Goal: Information Seeking & Learning: Learn about a topic

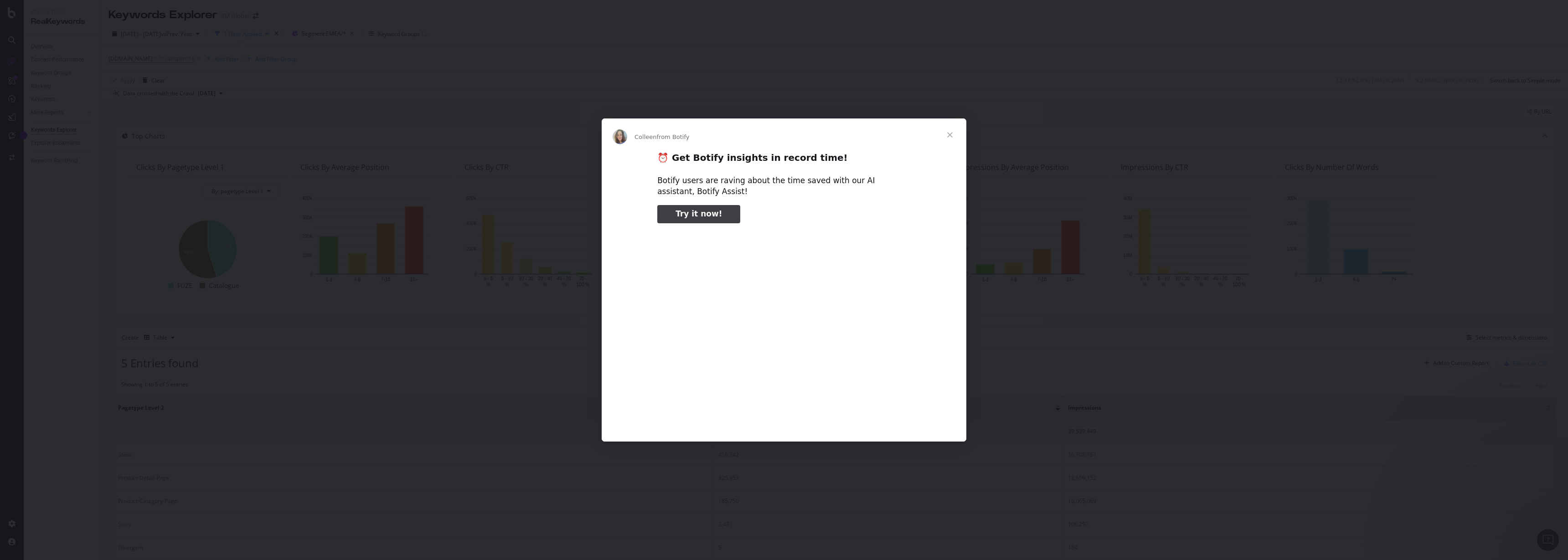
type input "3296666"
click at [953, 133] on span "Close" at bounding box center [950, 135] width 33 height 33
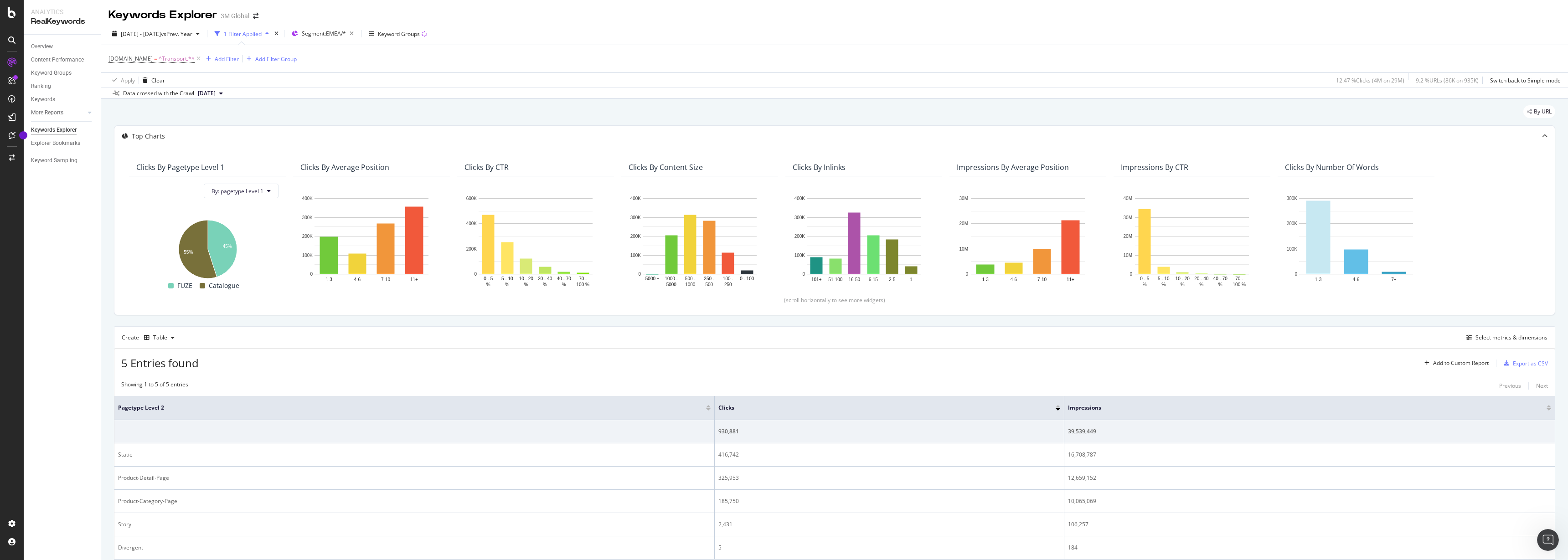
click at [261, 33] on div "1 Filter Applied" at bounding box center [242, 34] width 38 height 8
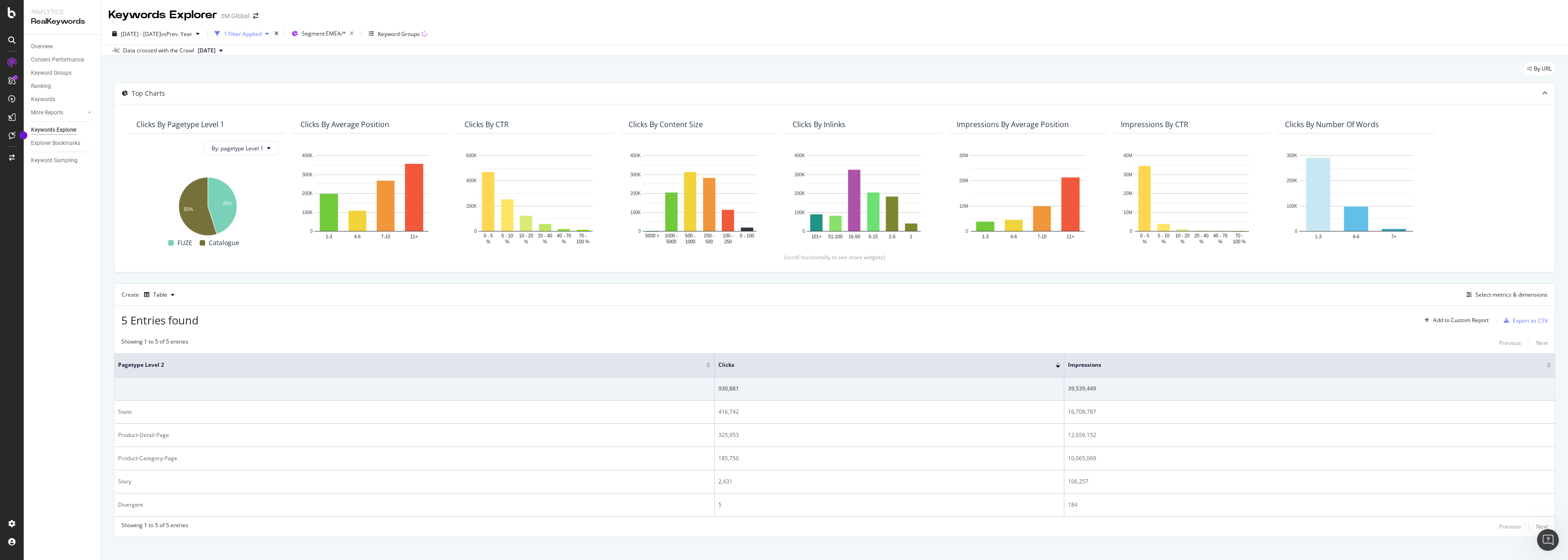
click at [261, 33] on div "1 Filter Applied" at bounding box center [242, 34] width 38 height 8
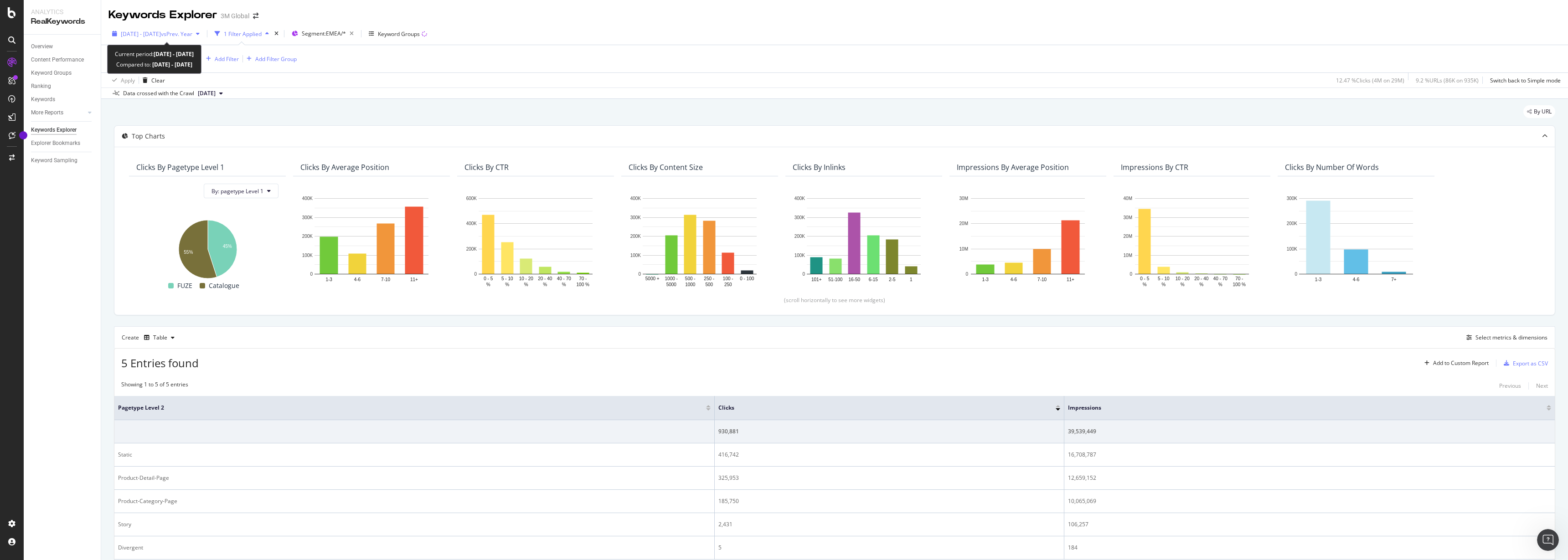
click at [192, 35] on span "vs Prev. Year" at bounding box center [176, 34] width 31 height 8
click at [186, 135] on input "2024/06/30" at bounding box center [178, 135] width 36 height 13
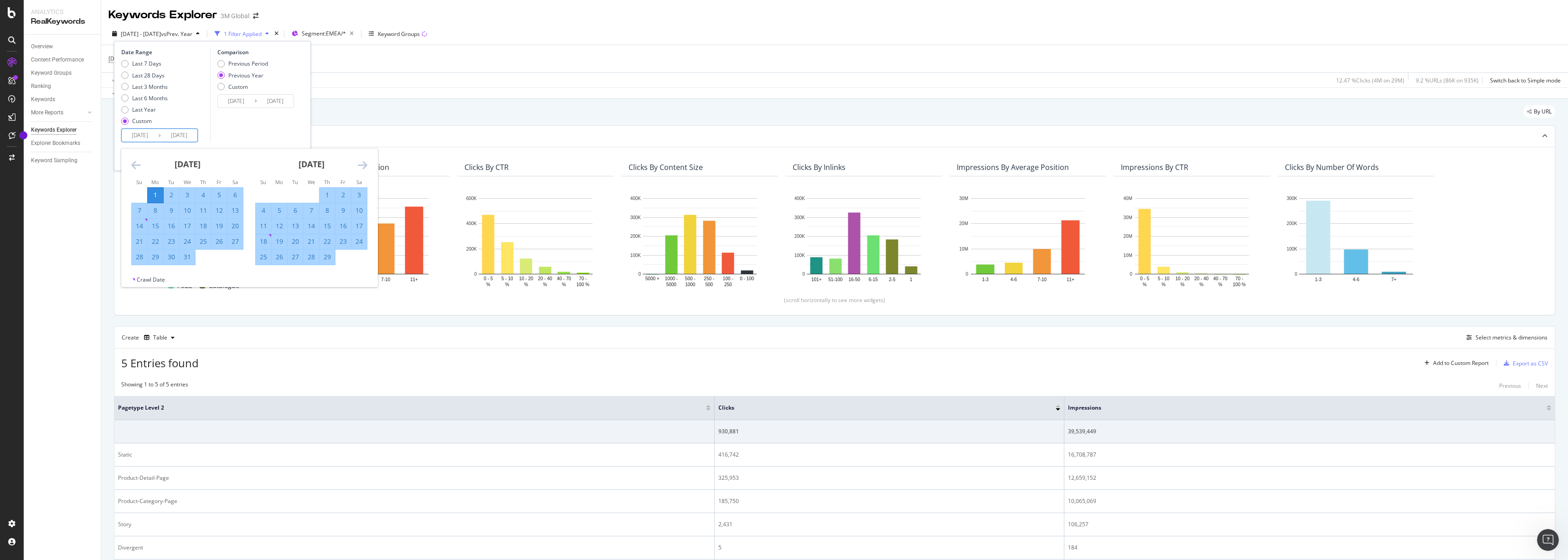
click at [362, 163] on icon "Move forward to switch to the next month." at bounding box center [362, 165] width 9 height 11
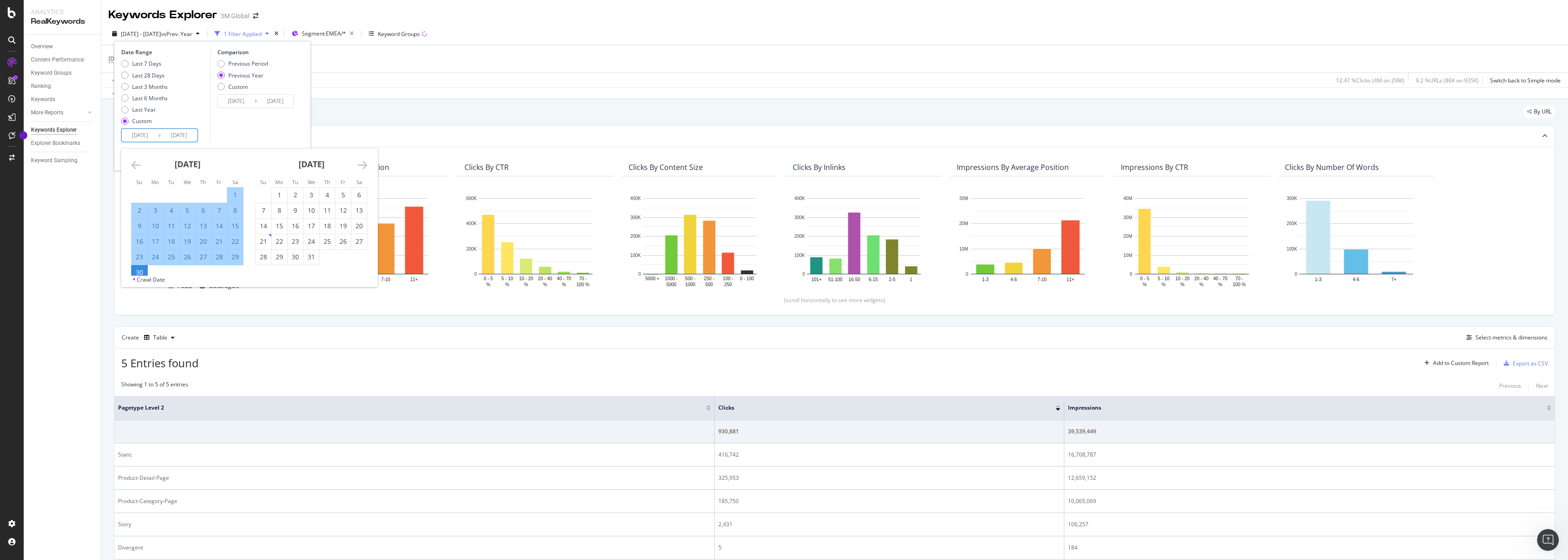
click at [362, 163] on icon "Move forward to switch to the next month." at bounding box center [362, 165] width 9 height 11
click at [281, 257] on div "30" at bounding box center [279, 257] width 15 height 9
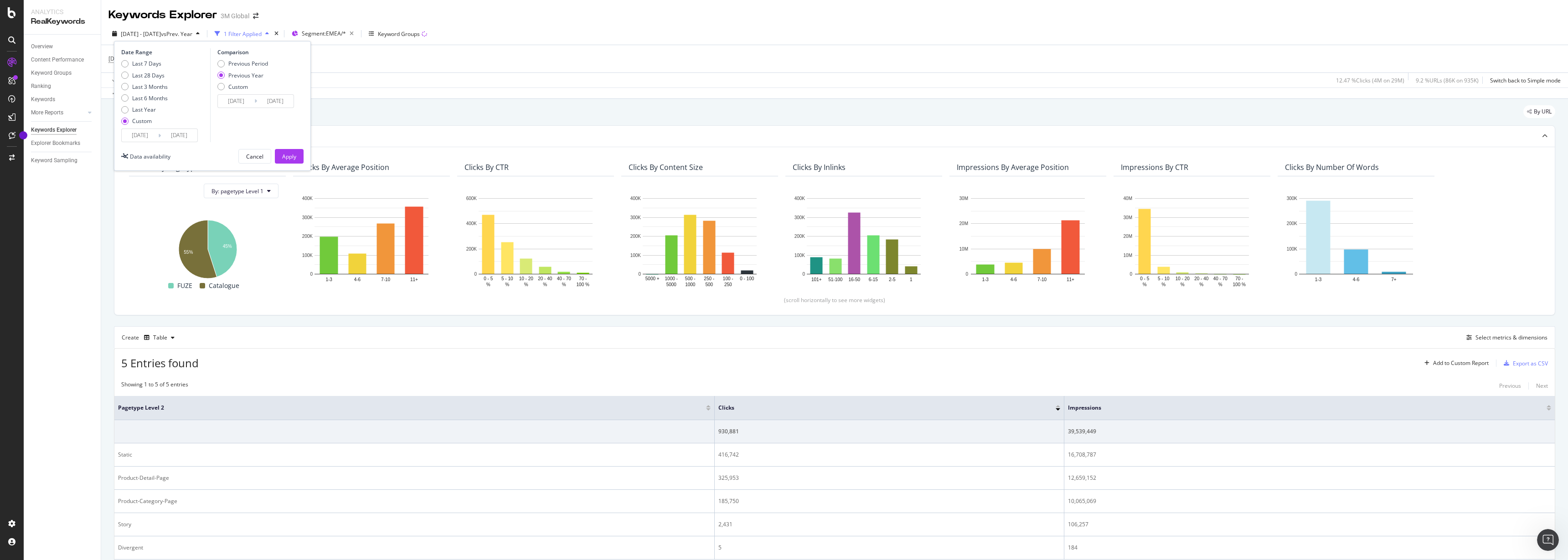
type input "2024/09/30"
type input "2023/10/02"
click at [292, 156] on div "Apply" at bounding box center [289, 157] width 14 height 8
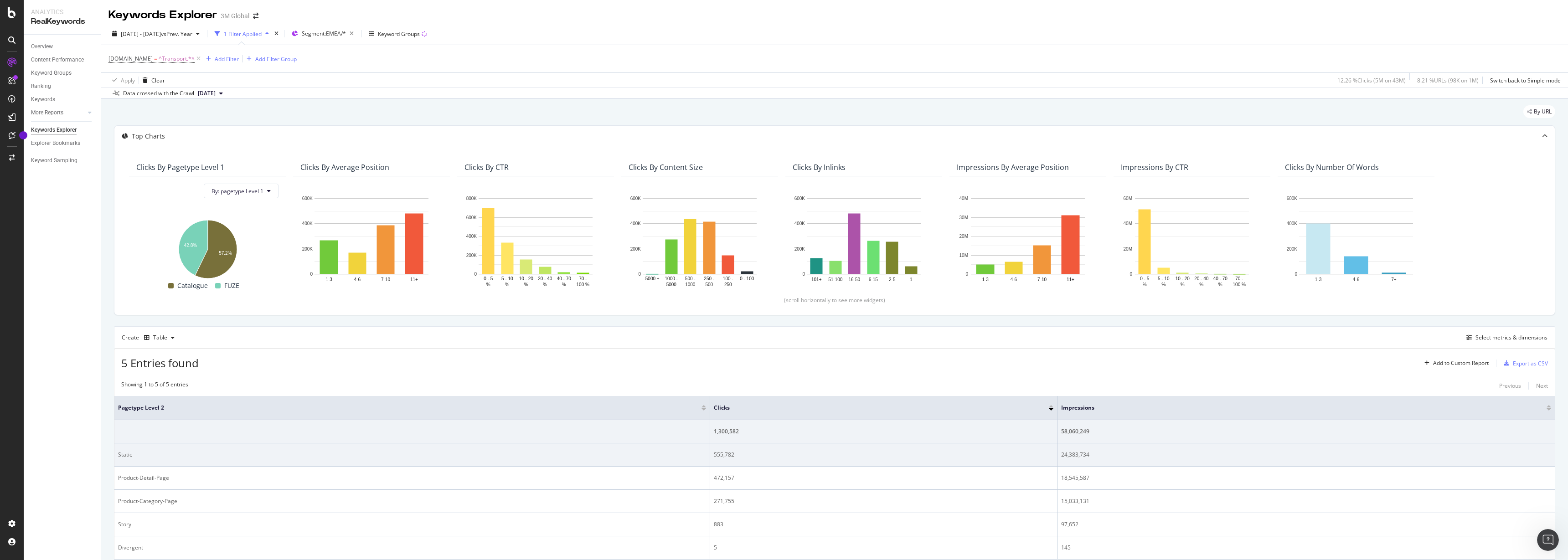
scroll to position [52, 0]
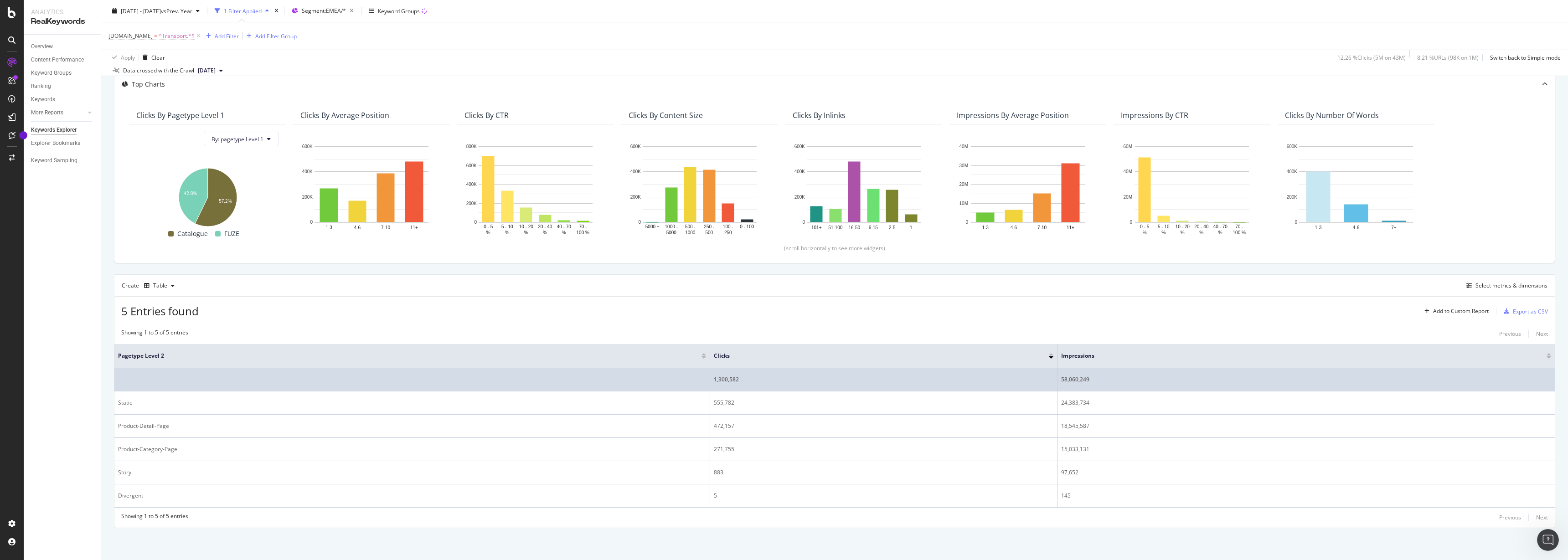
click at [729, 381] on div "1,300,582" at bounding box center [884, 380] width 340 height 8
click at [724, 379] on div "1,300,582" at bounding box center [884, 380] width 340 height 8
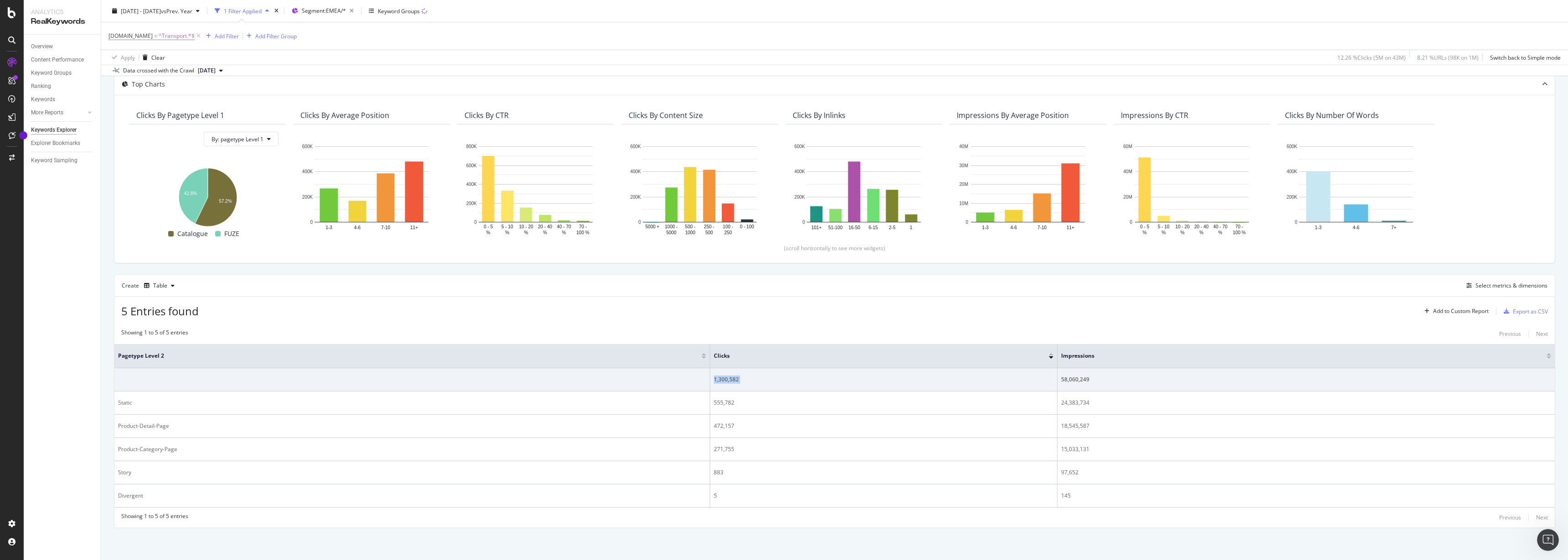
copy div "1,300,582"
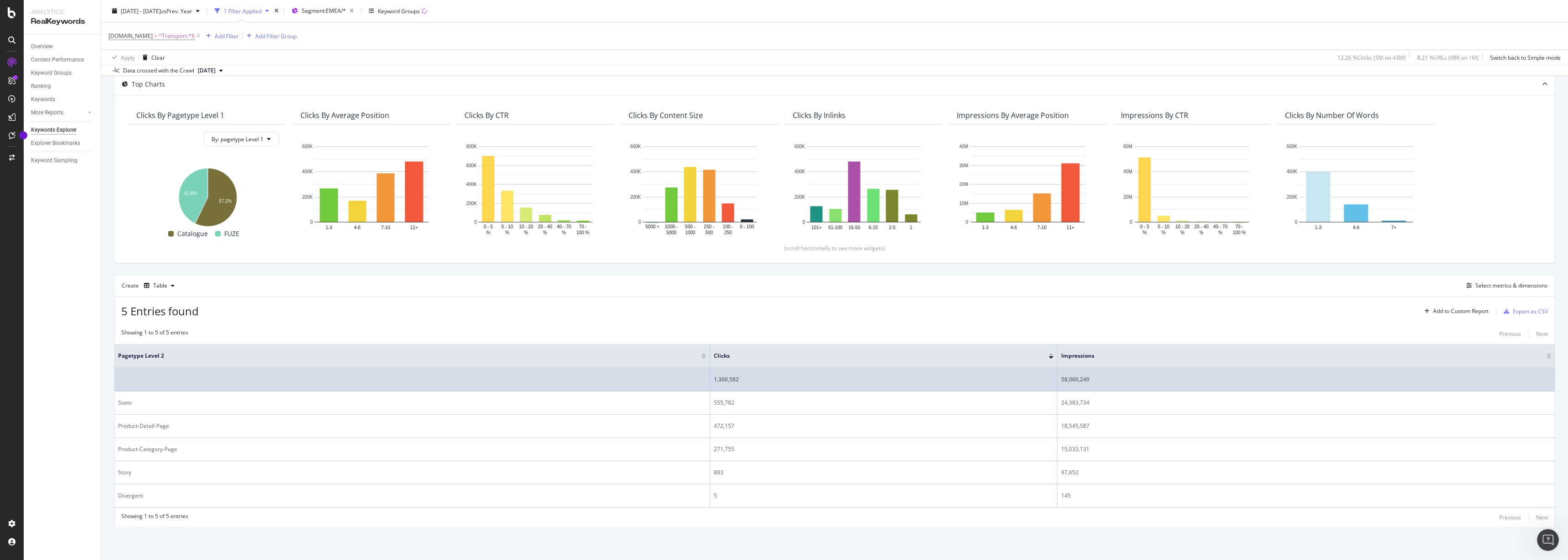
click at [1078, 378] on div "58,060,249" at bounding box center [1306, 380] width 490 height 8
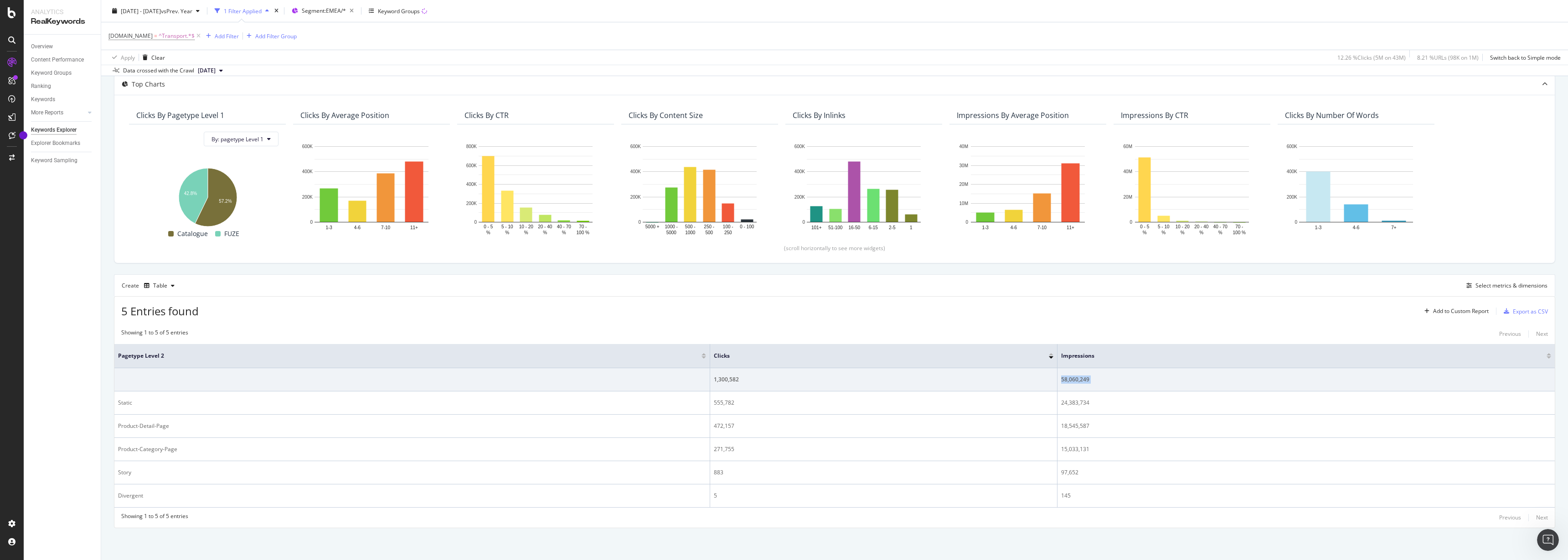
copy tbody "58,060,249"
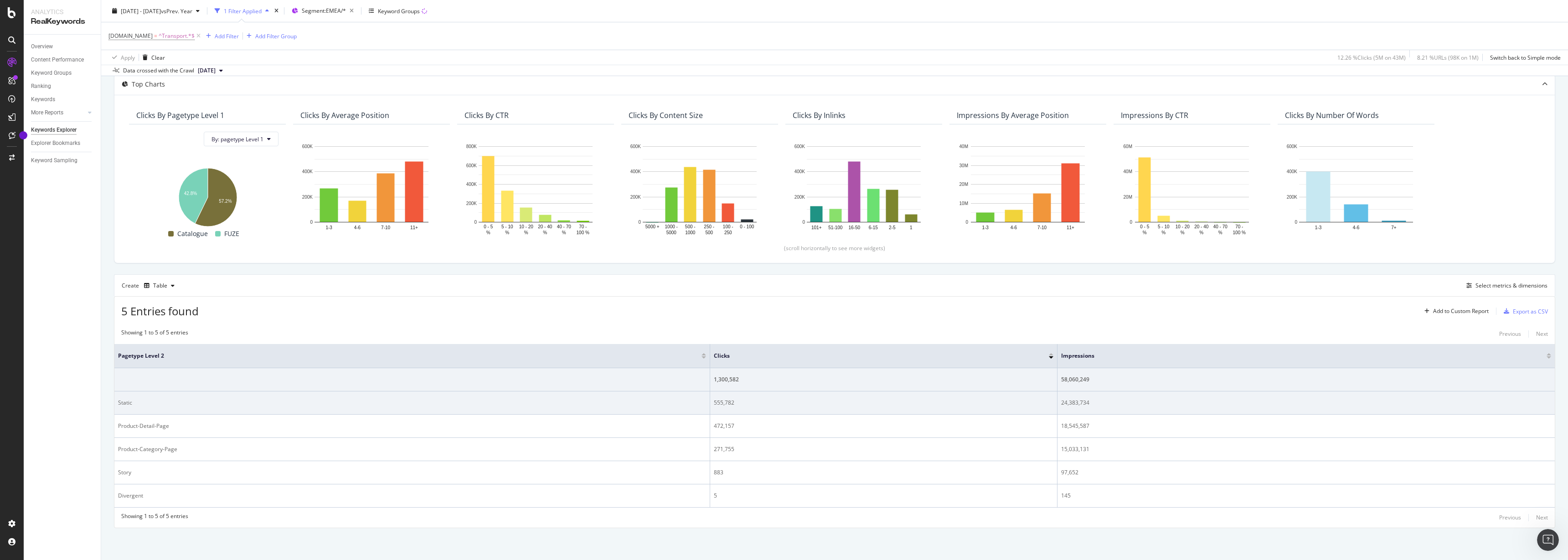
click at [724, 405] on div "555,782" at bounding box center [884, 403] width 340 height 8
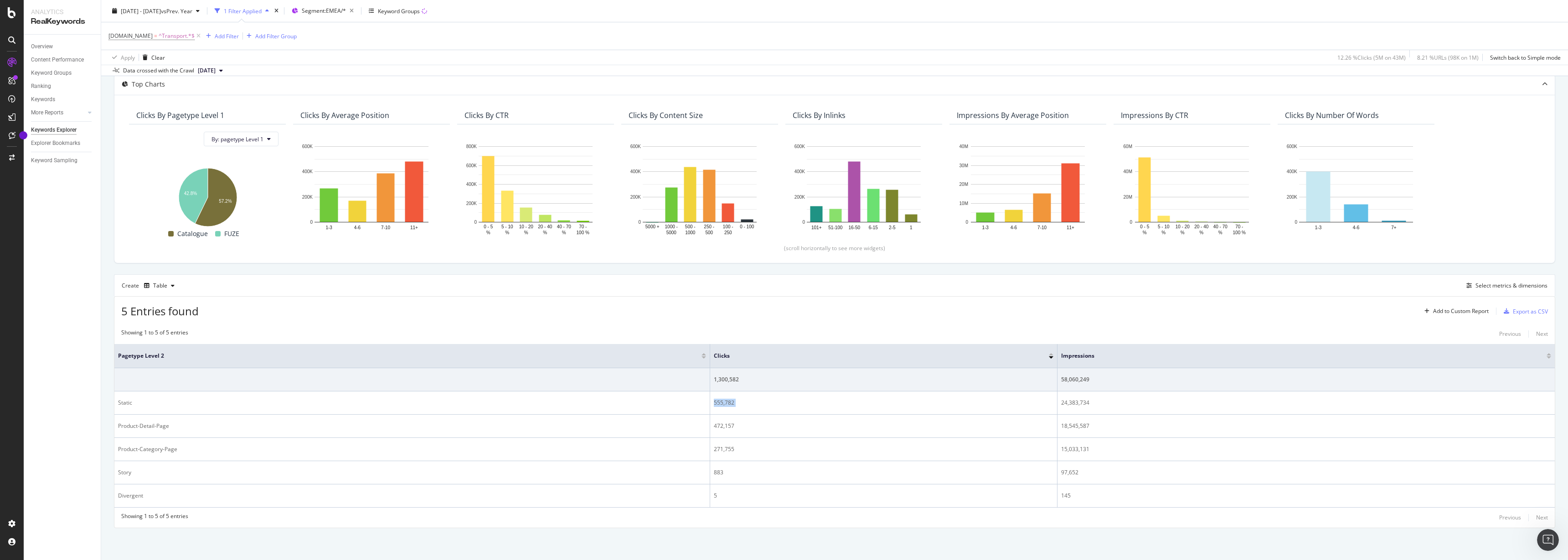
copy div "555,782"
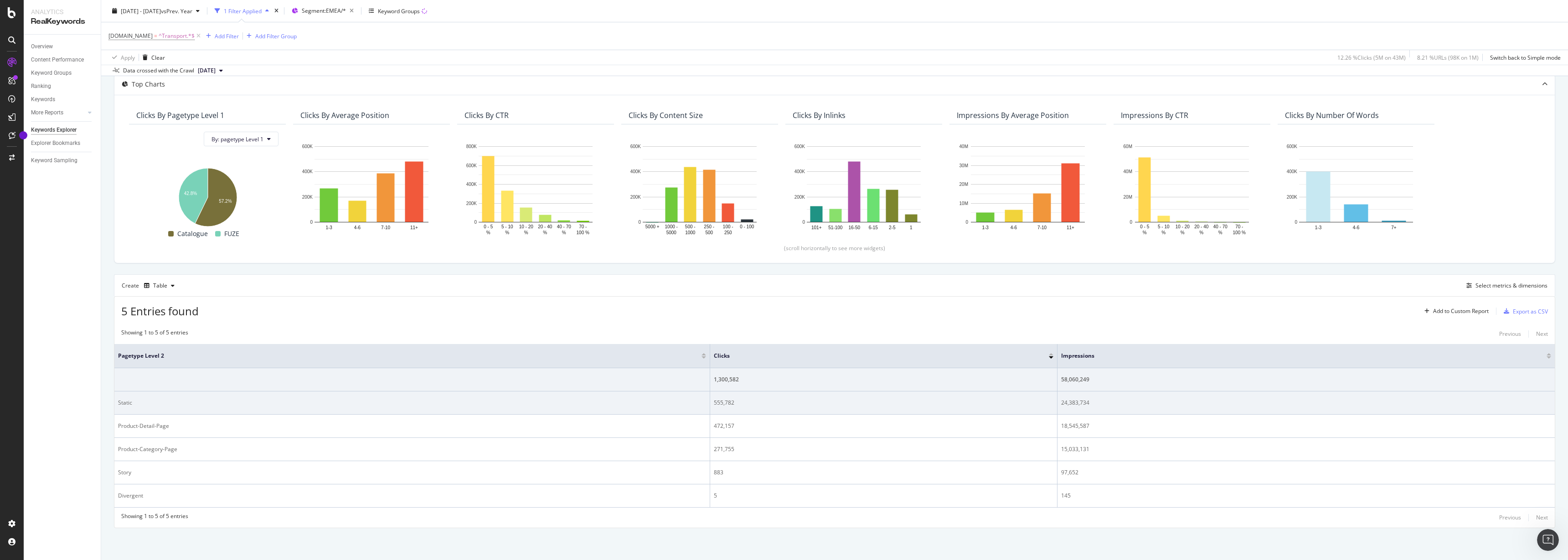
click at [1070, 404] on div "24,383,734" at bounding box center [1306, 403] width 490 height 8
click at [1074, 404] on div "24,383,734" at bounding box center [1306, 403] width 490 height 8
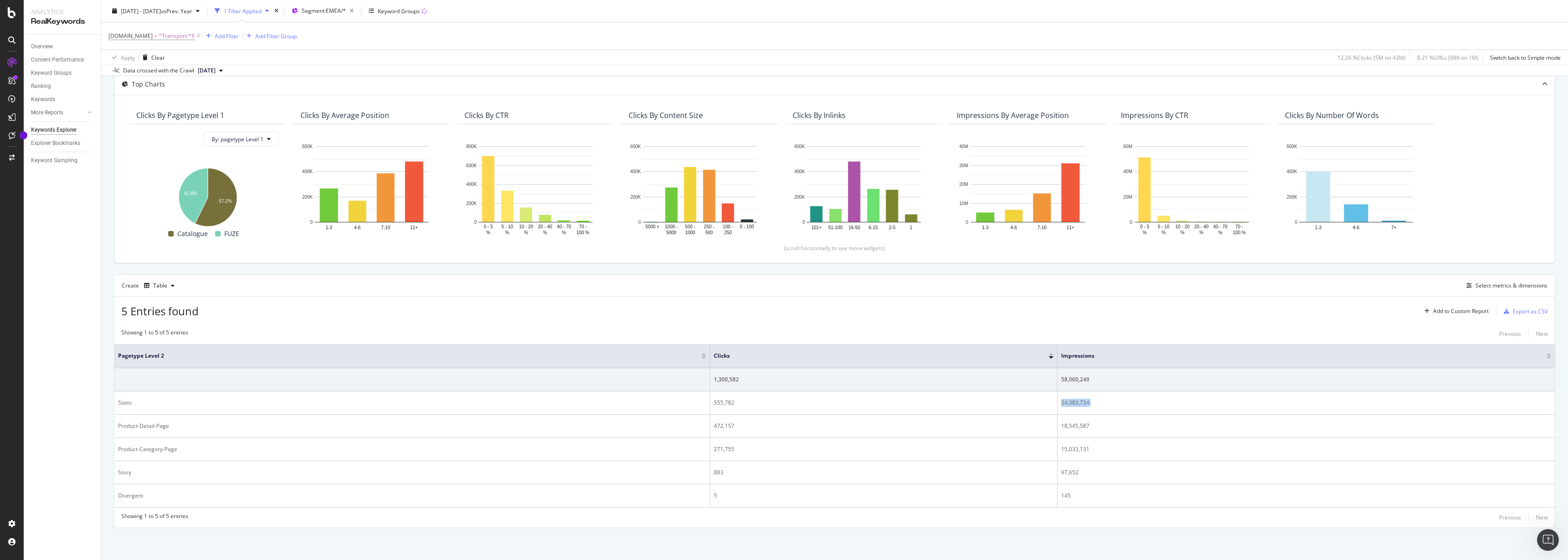
copy tbody "24,383,734"
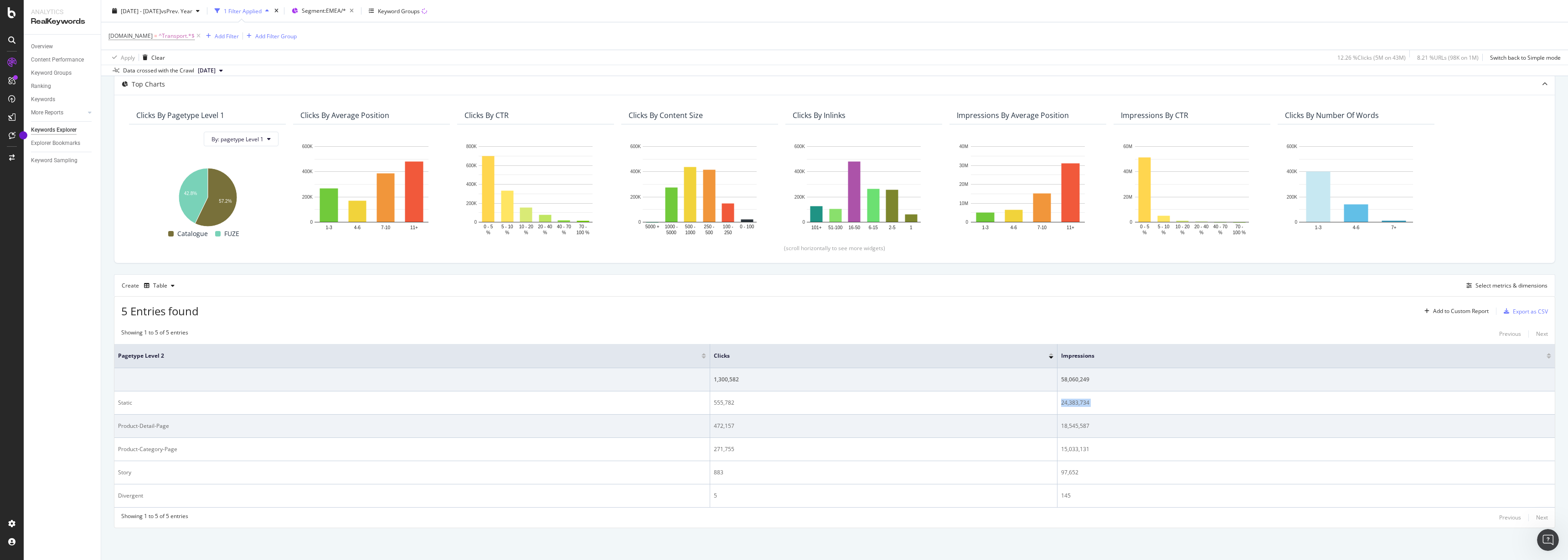
click at [723, 423] on div "472,157" at bounding box center [884, 426] width 340 height 8
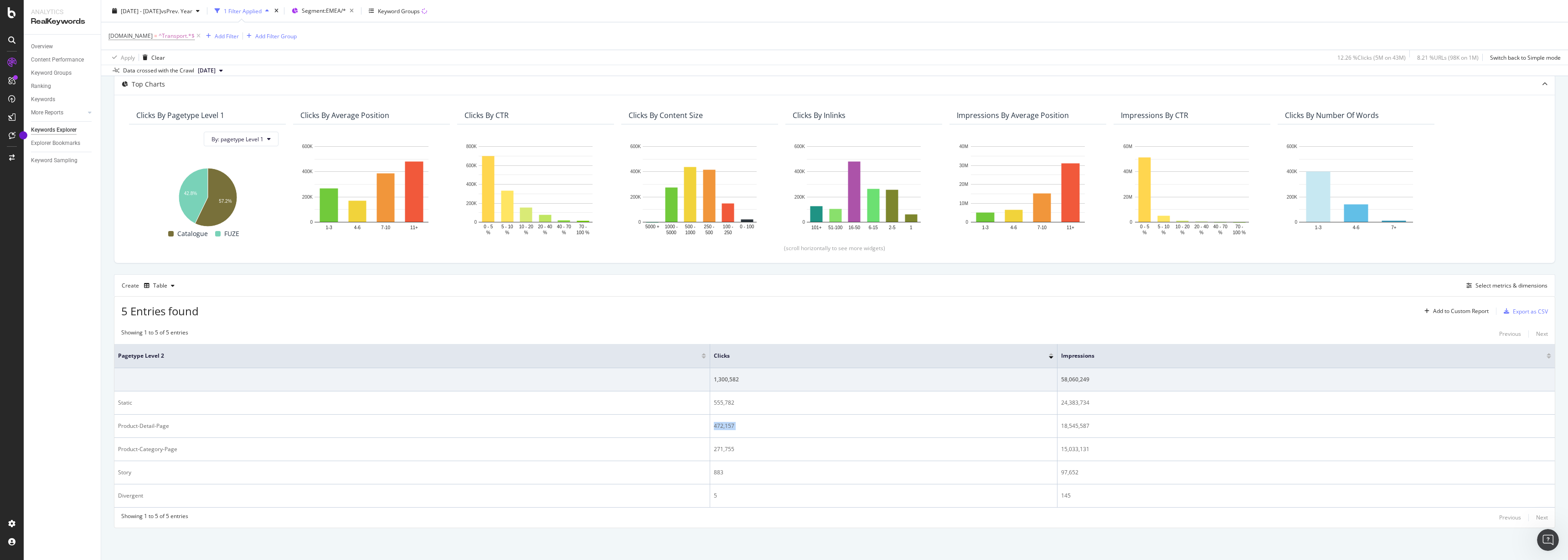
copy div "472,157"
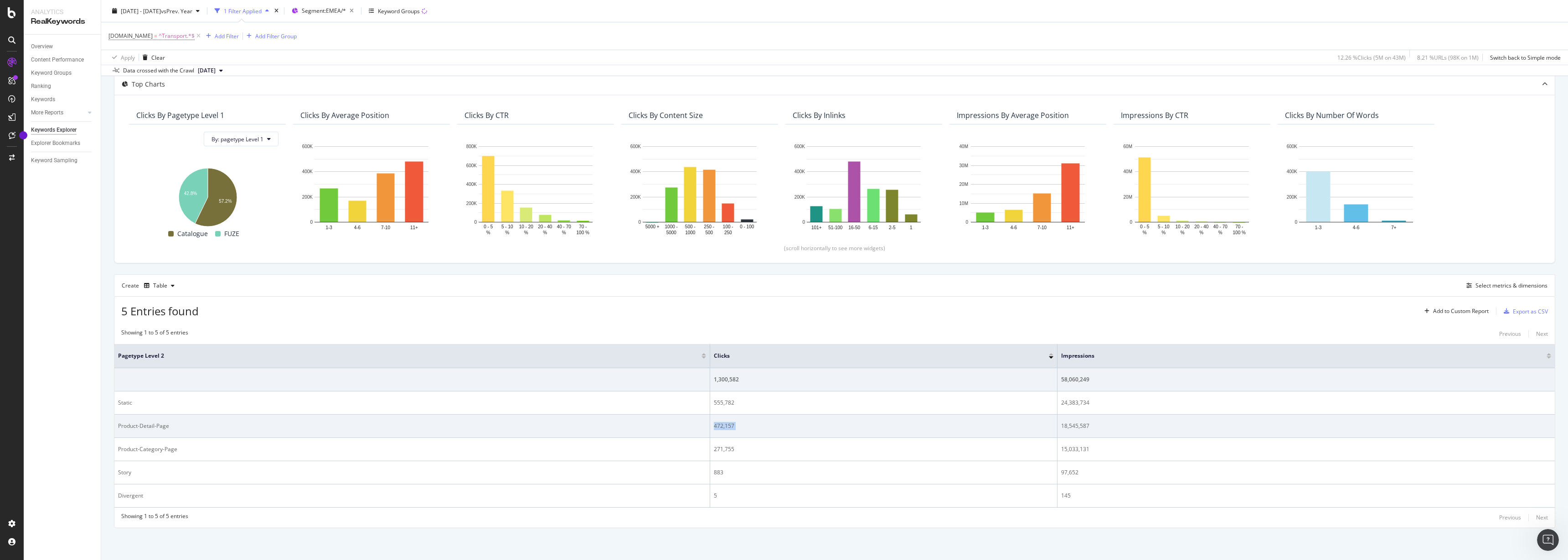
click at [1068, 426] on div "18,545,587" at bounding box center [1306, 426] width 490 height 8
copy tbody "18,545,587"
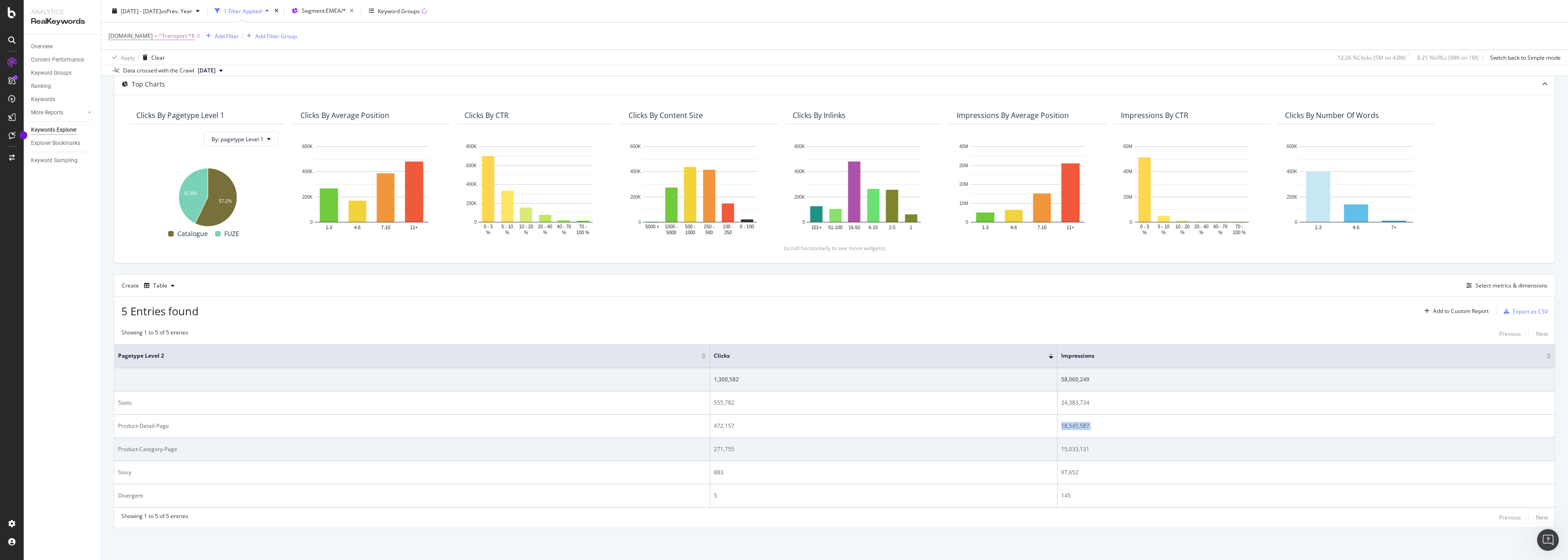
click at [725, 448] on div "271,755" at bounding box center [884, 449] width 340 height 8
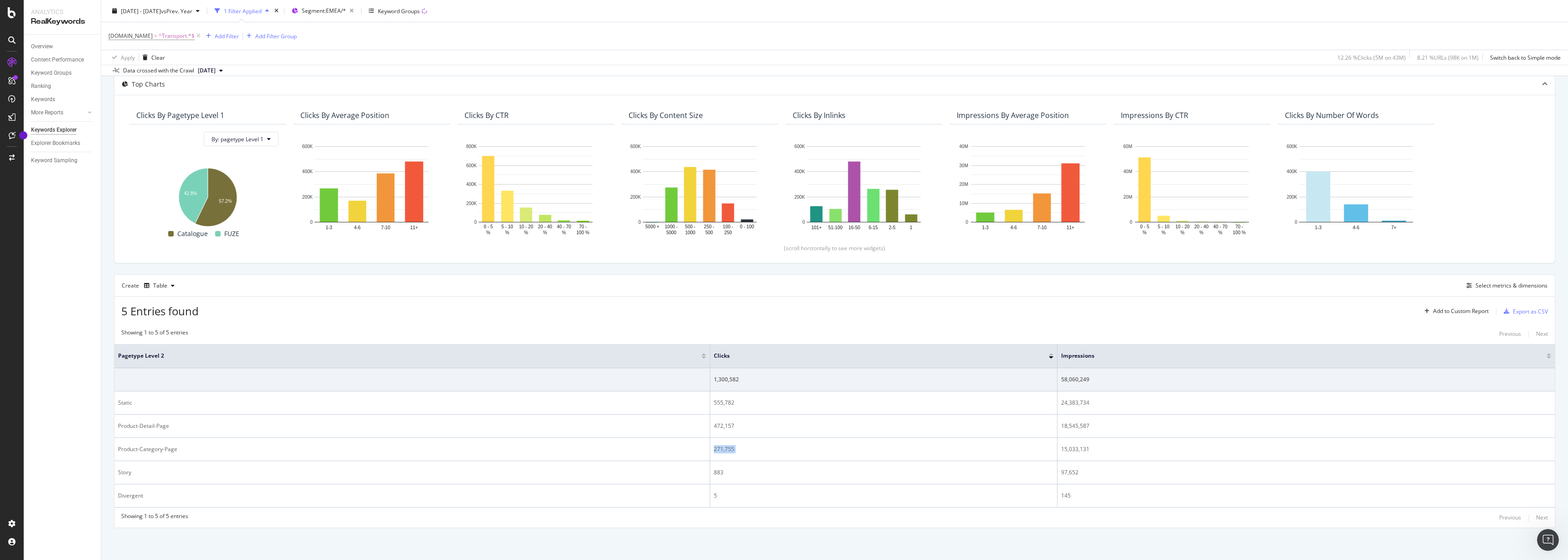
copy div "271,755"
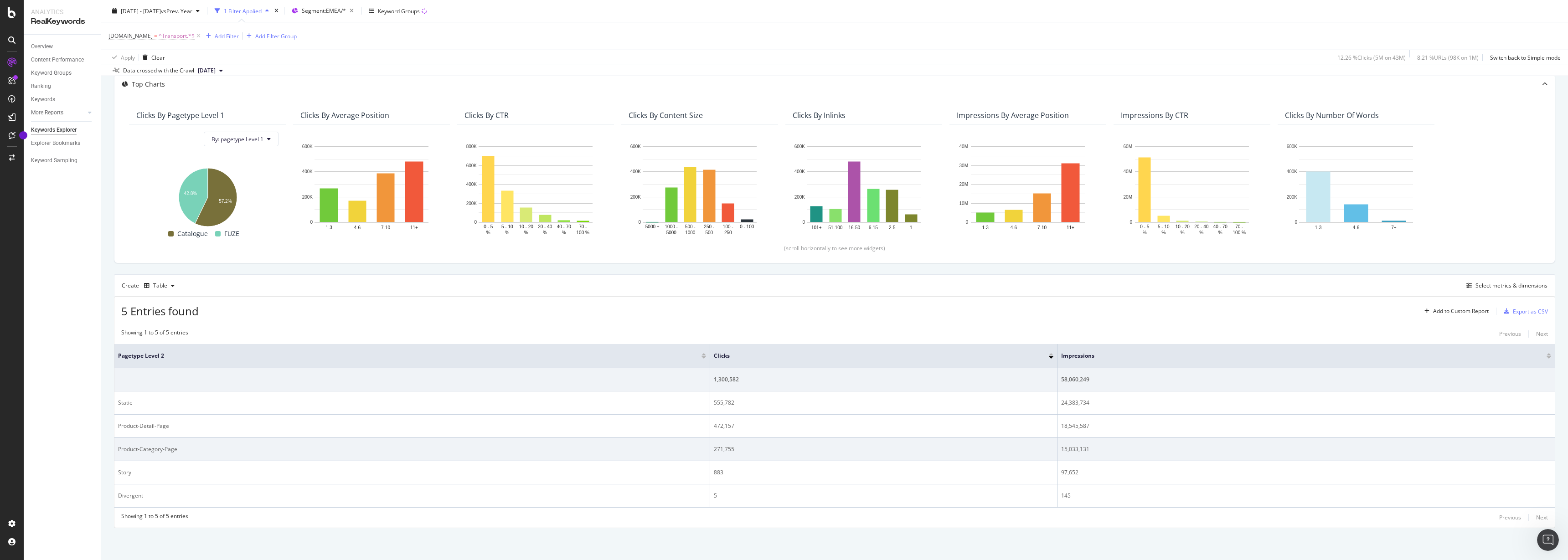
click at [1076, 449] on div "15,033,131" at bounding box center [1306, 449] width 490 height 8
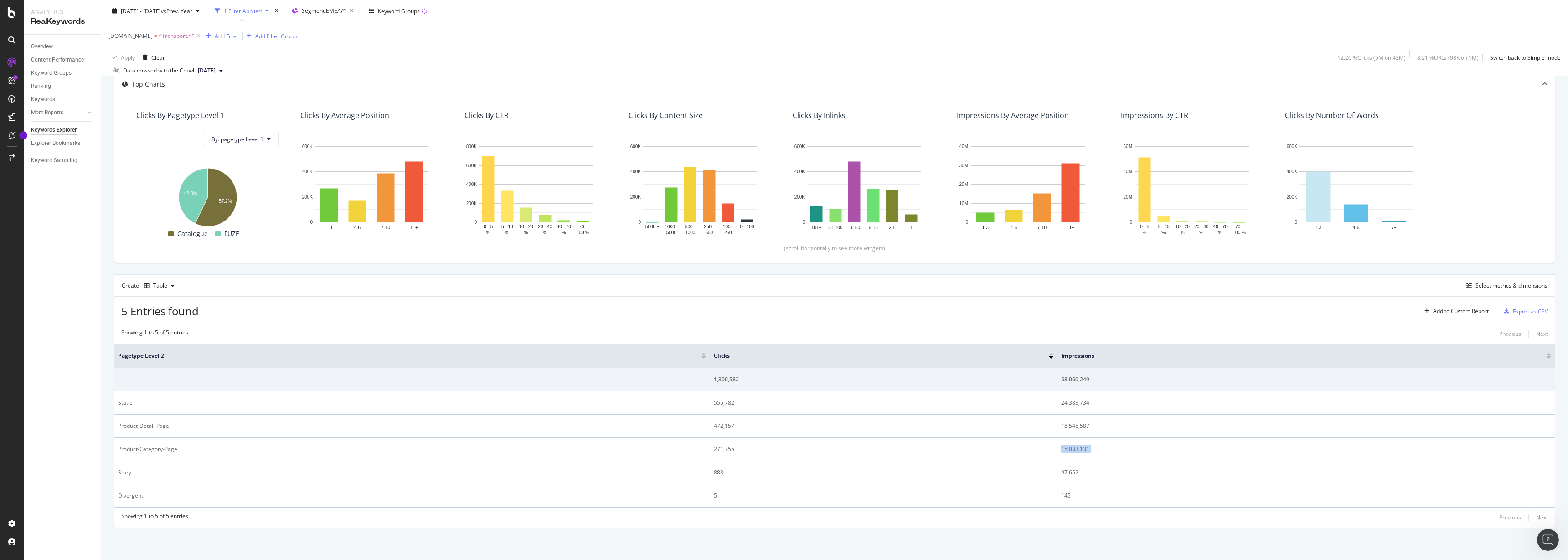
copy tbody "15,033,131"
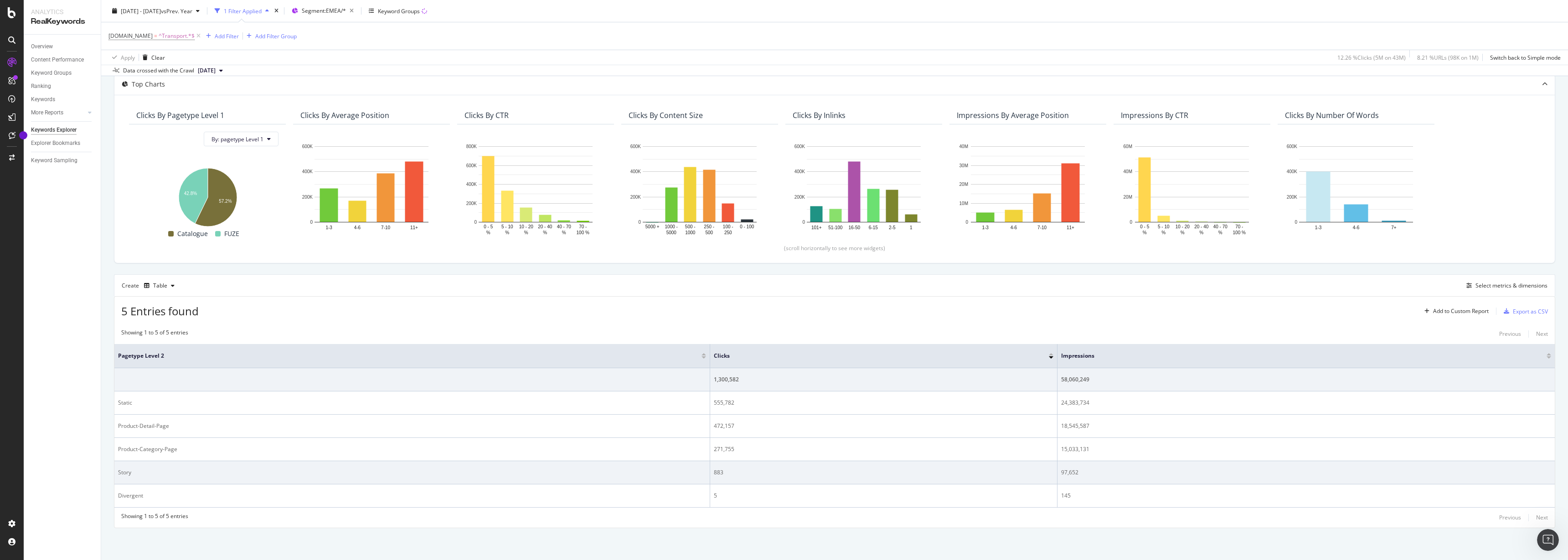
click at [721, 475] on div "883" at bounding box center [884, 472] width 340 height 8
click at [717, 473] on div "883" at bounding box center [884, 472] width 340 height 8
copy div "883"
click at [1068, 472] on div "97,652" at bounding box center [1306, 472] width 490 height 8
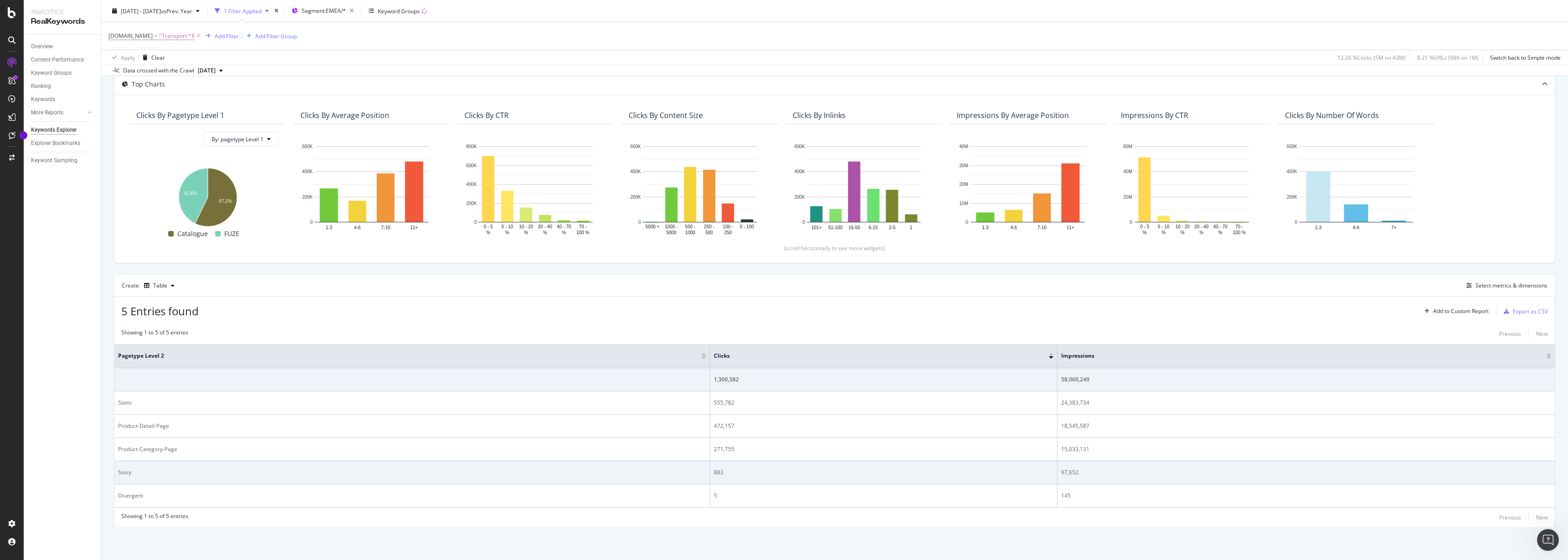
click at [1068, 472] on div "97,652" at bounding box center [1306, 472] width 490 height 8
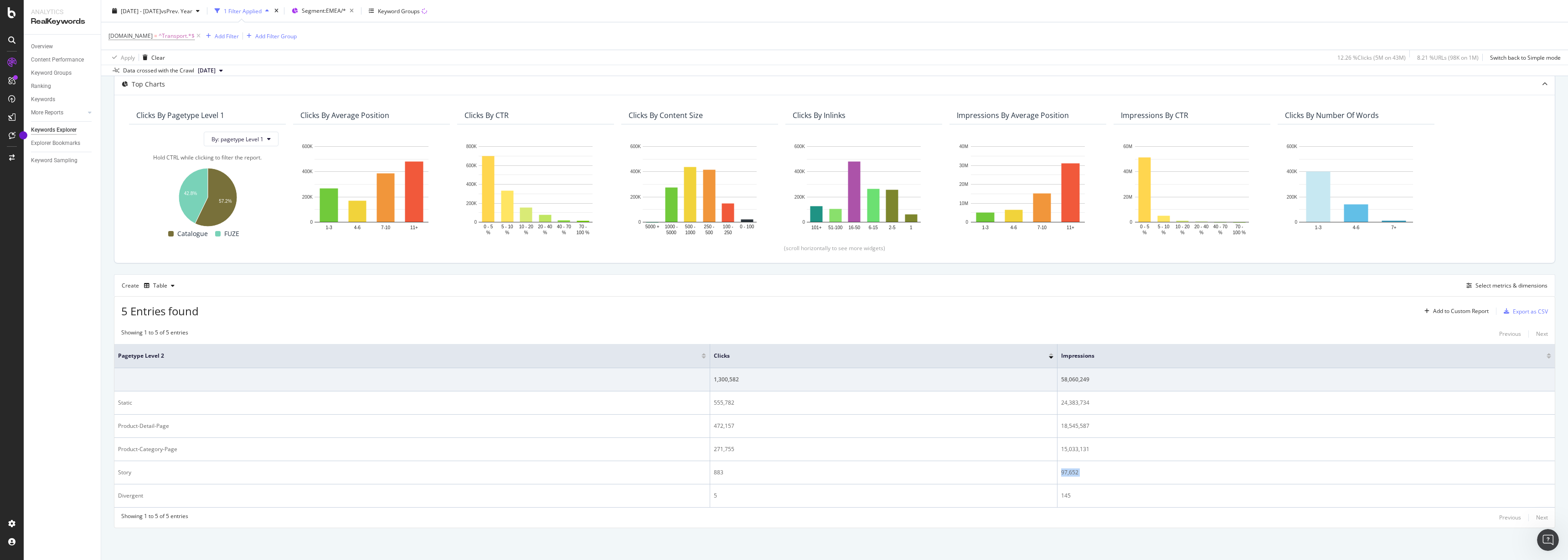
copy tbody "97,652"
click at [203, 9] on div "button" at bounding box center [198, 11] width 11 height 5
click at [237, 41] on div "Previous Period" at bounding box center [248, 41] width 40 height 8
type input "2023/04/01"
type input "2023/12/31"
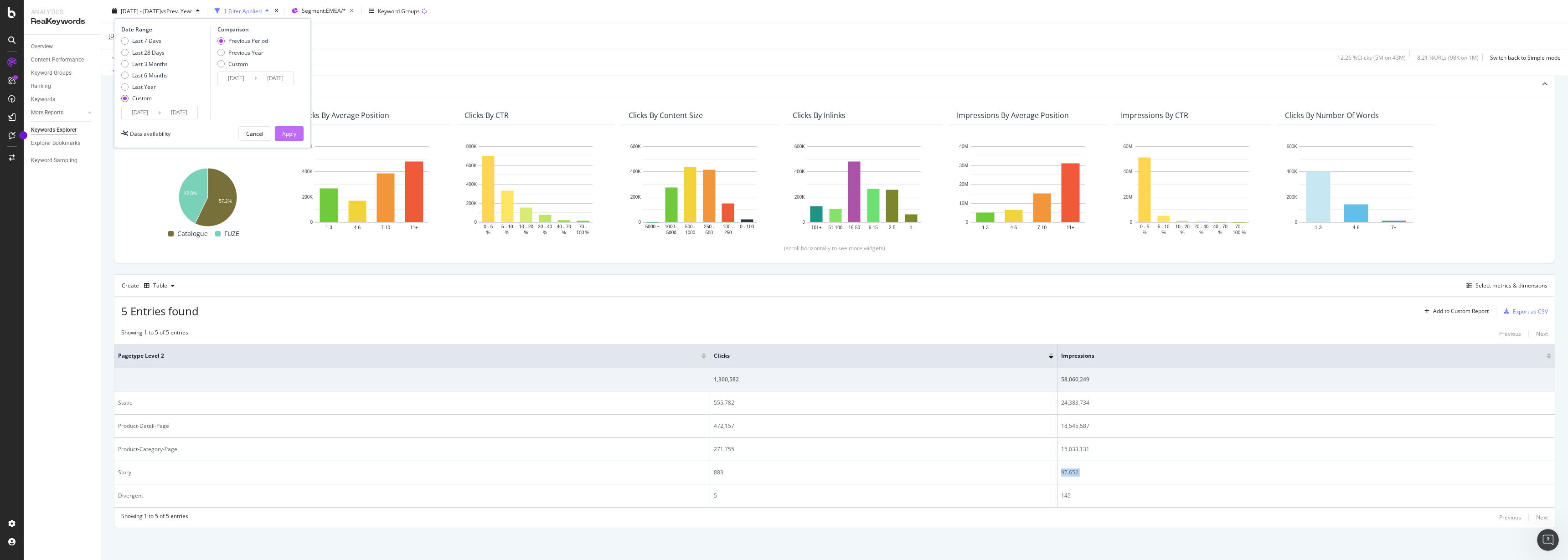
click at [294, 135] on div "Apply" at bounding box center [289, 133] width 14 height 8
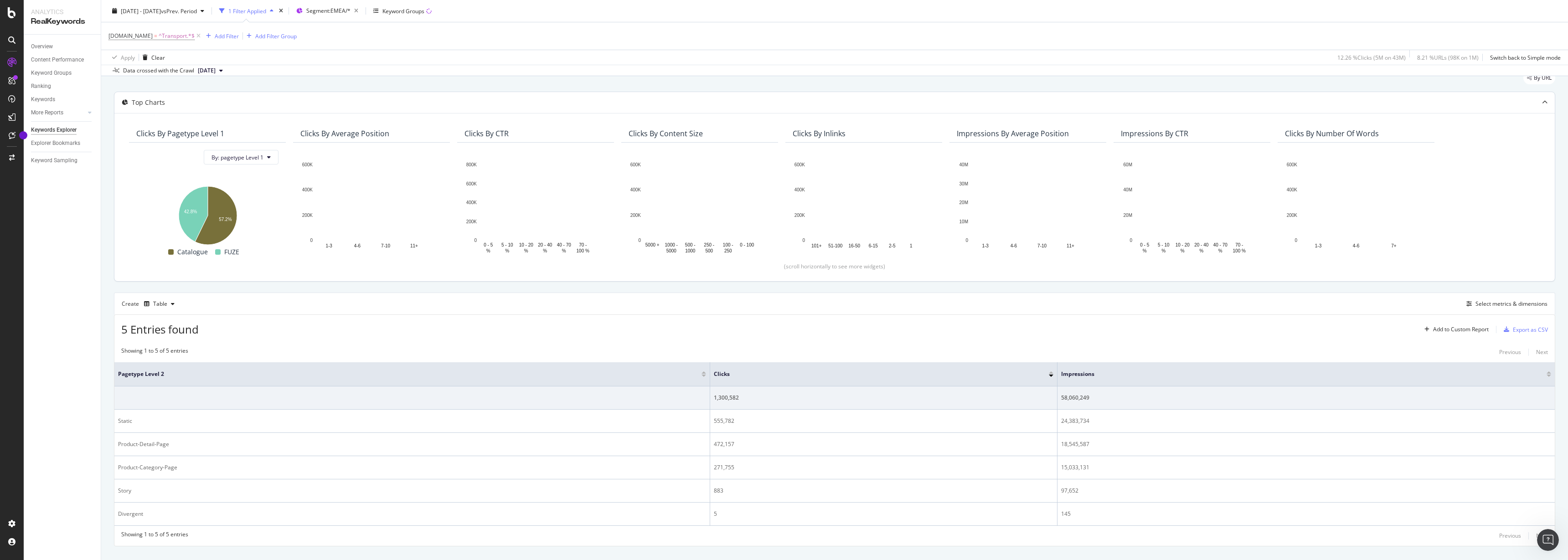
scroll to position [52, 0]
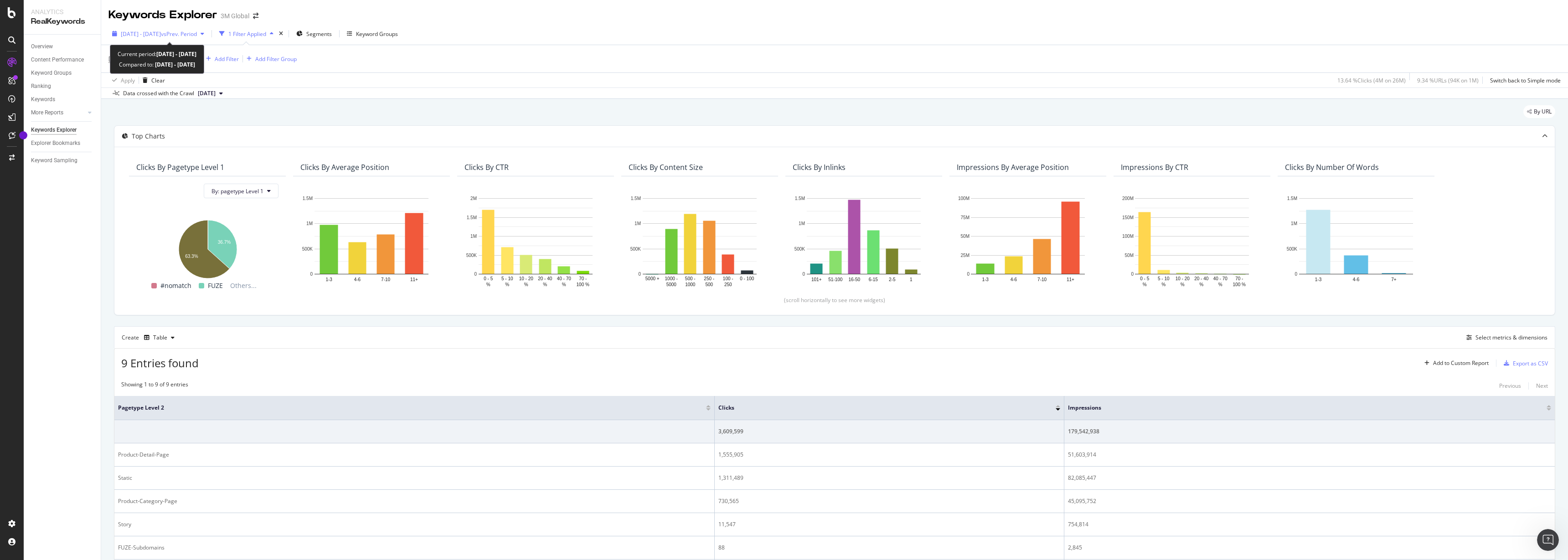
click at [197, 33] on span "vs Prev. Period" at bounding box center [178, 34] width 36 height 8
click at [148, 135] on input "2025/01/01" at bounding box center [139, 135] width 36 height 13
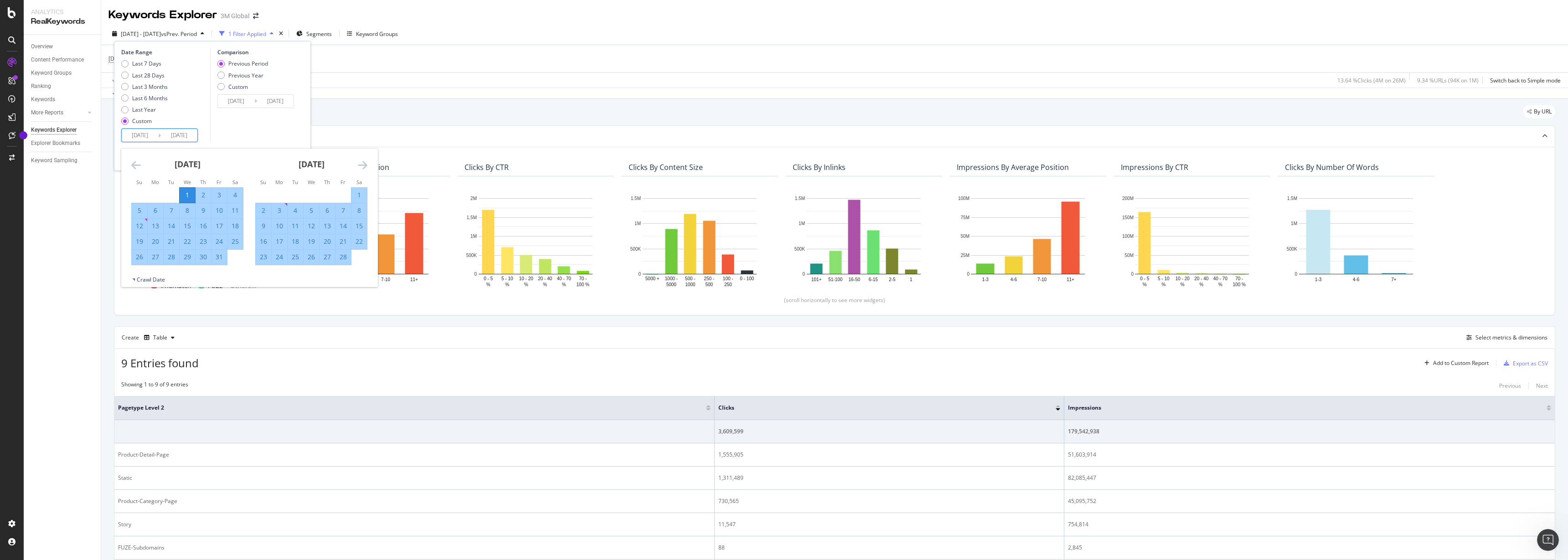
click at [363, 165] on icon "Move forward to switch to the next month." at bounding box center [362, 165] width 9 height 11
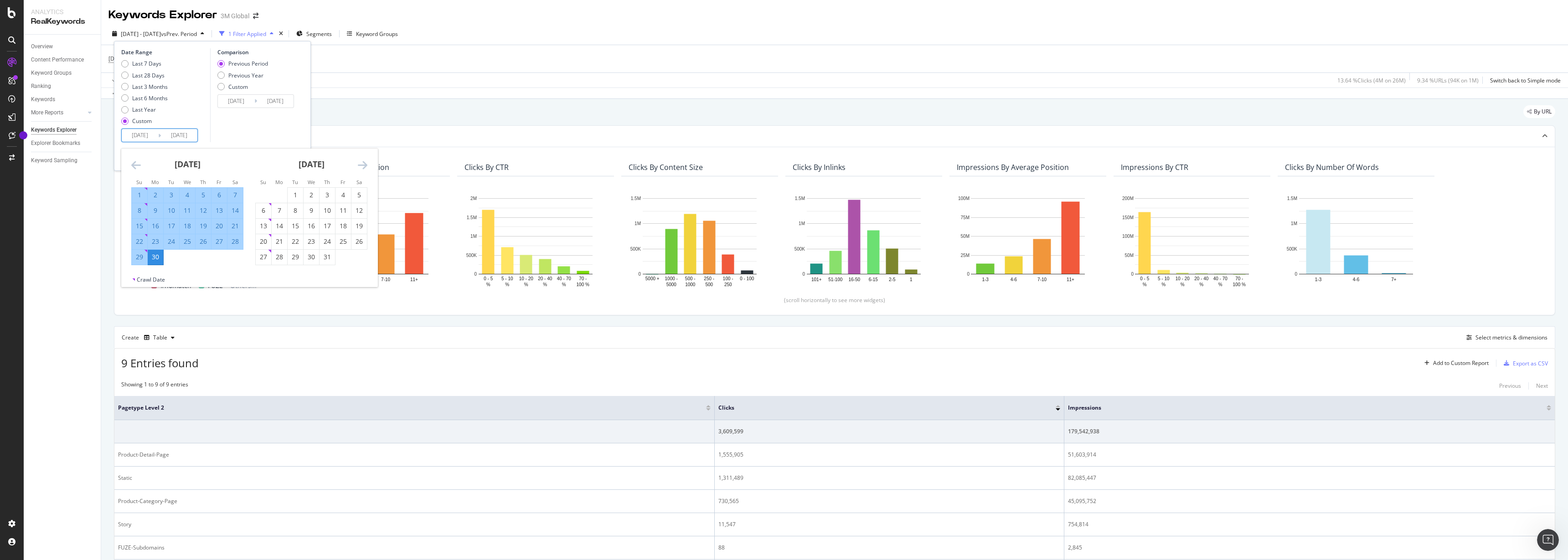
click at [363, 165] on icon "Move forward to switch to the next month." at bounding box center [362, 165] width 9 height 11
click at [297, 258] on div "30" at bounding box center [295, 257] width 15 height 9
type input "2025/09/30"
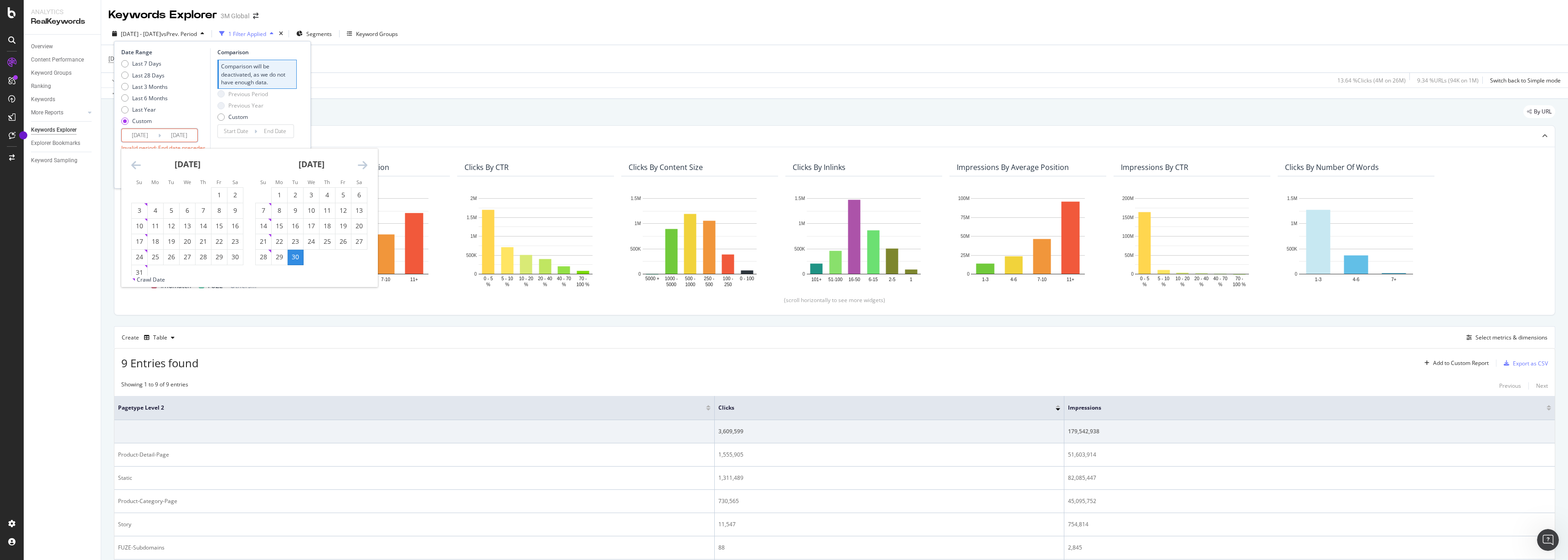
click at [140, 165] on icon "Move backward to switch to the previous month." at bounding box center [136, 165] width 9 height 11
click at [141, 165] on icon "Move backward to switch to the previous month." at bounding box center [136, 165] width 9 height 11
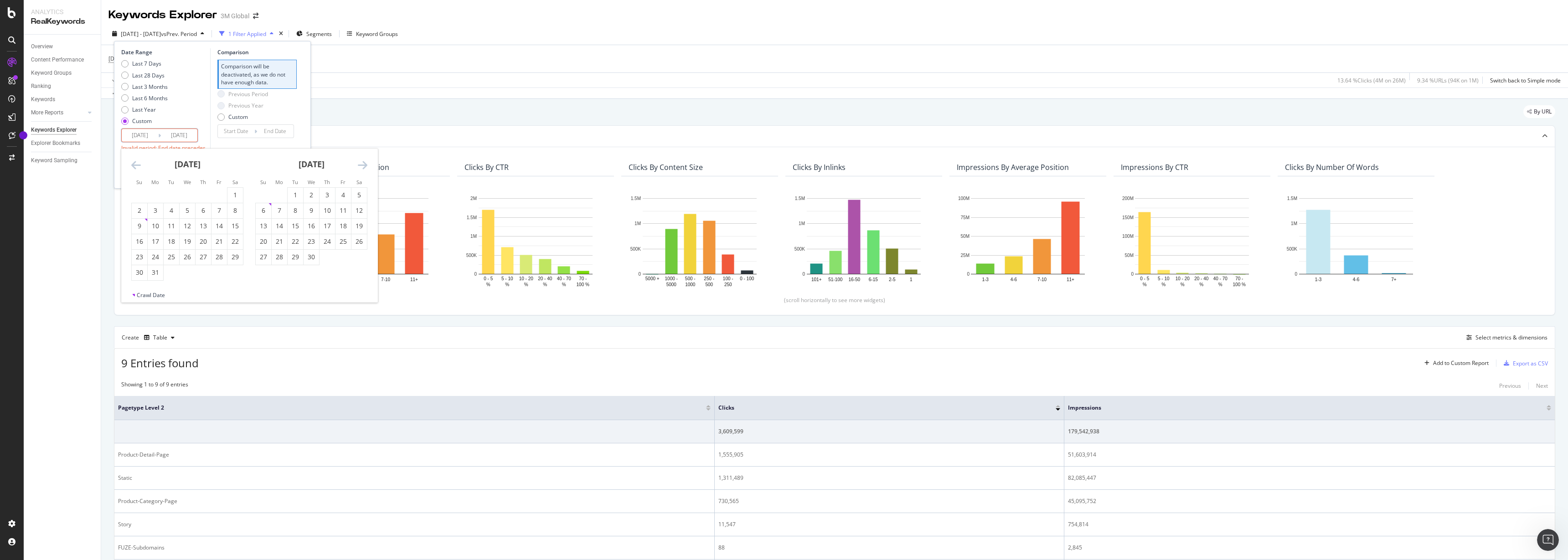
click at [141, 165] on icon "Move backward to switch to the previous month." at bounding box center [136, 165] width 9 height 11
click at [184, 194] on div "1" at bounding box center [187, 195] width 15 height 9
type input "2025/01/01"
type input "2024/07/03"
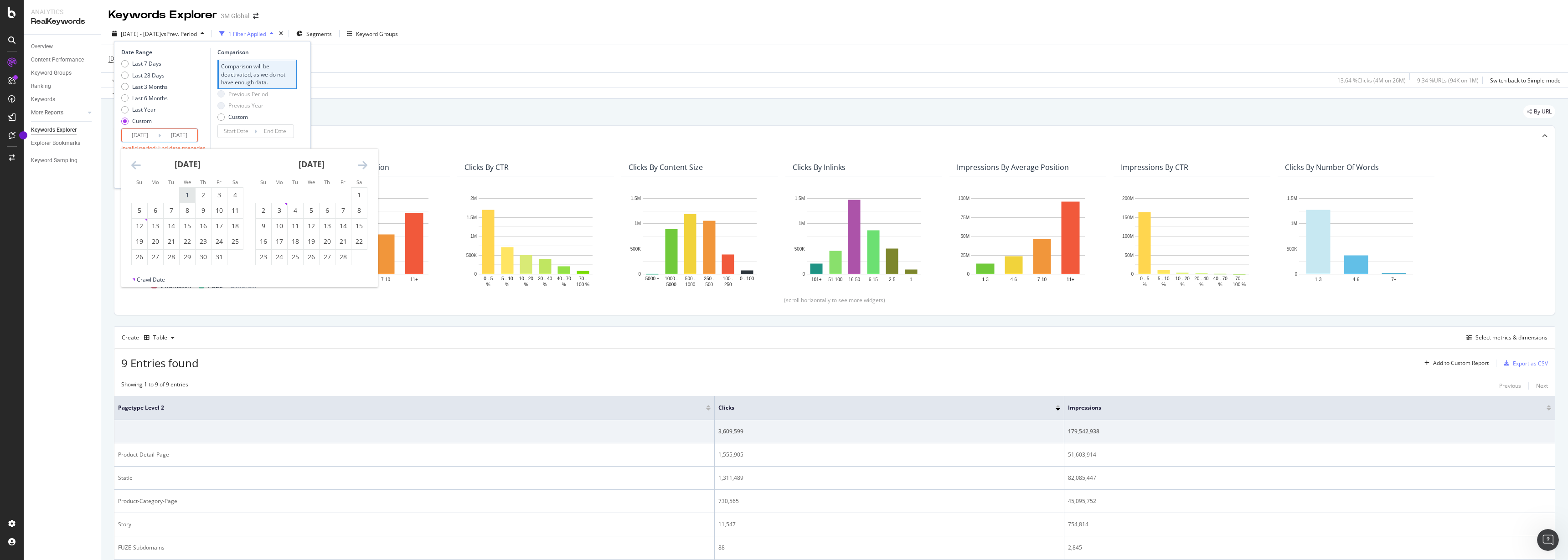
type input "2024/12/31"
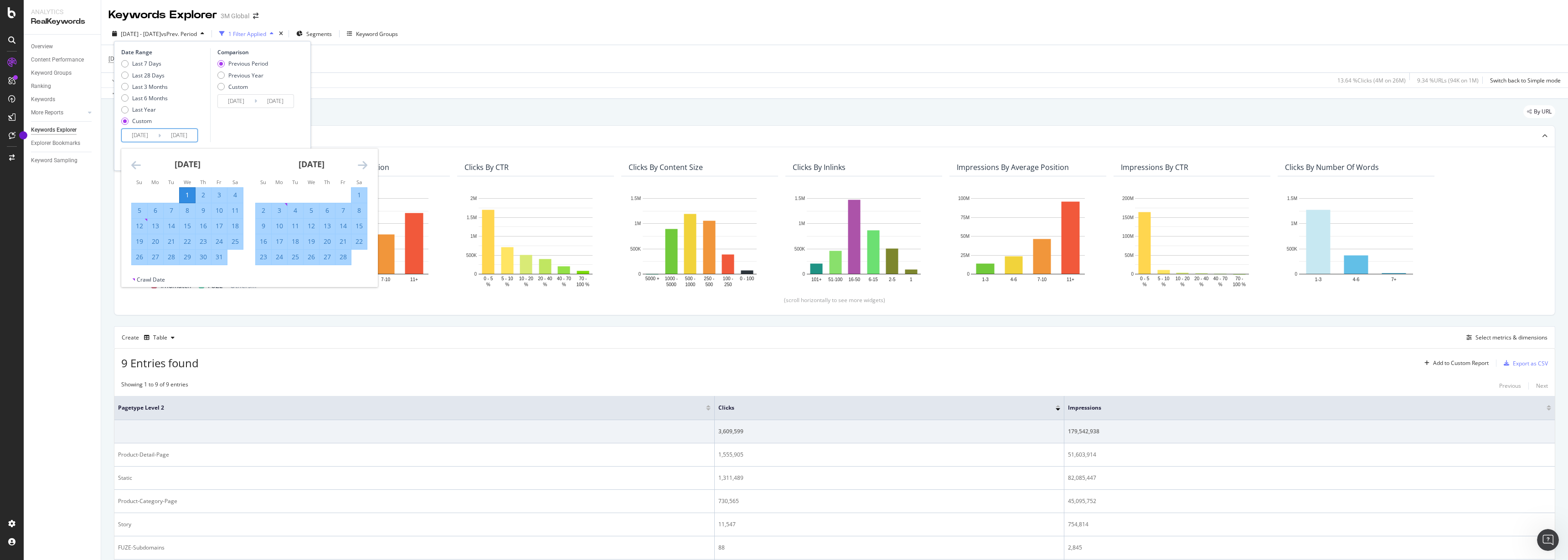
click at [362, 163] on icon "Move forward to switch to the next month." at bounding box center [362, 165] width 9 height 11
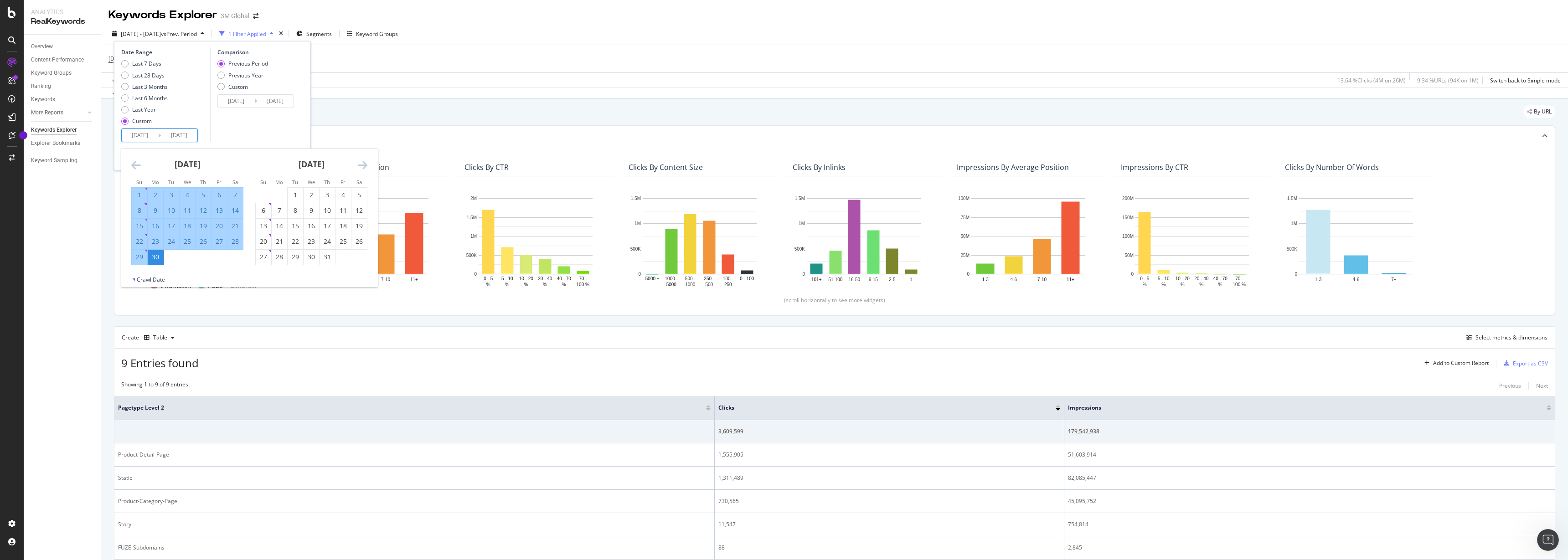
click at [363, 165] on icon "Move forward to switch to the next month." at bounding box center [362, 165] width 9 height 11
click at [263, 273] on div "31" at bounding box center [263, 273] width 15 height 9
type input "2025/08/31"
type input "2024/05/02"
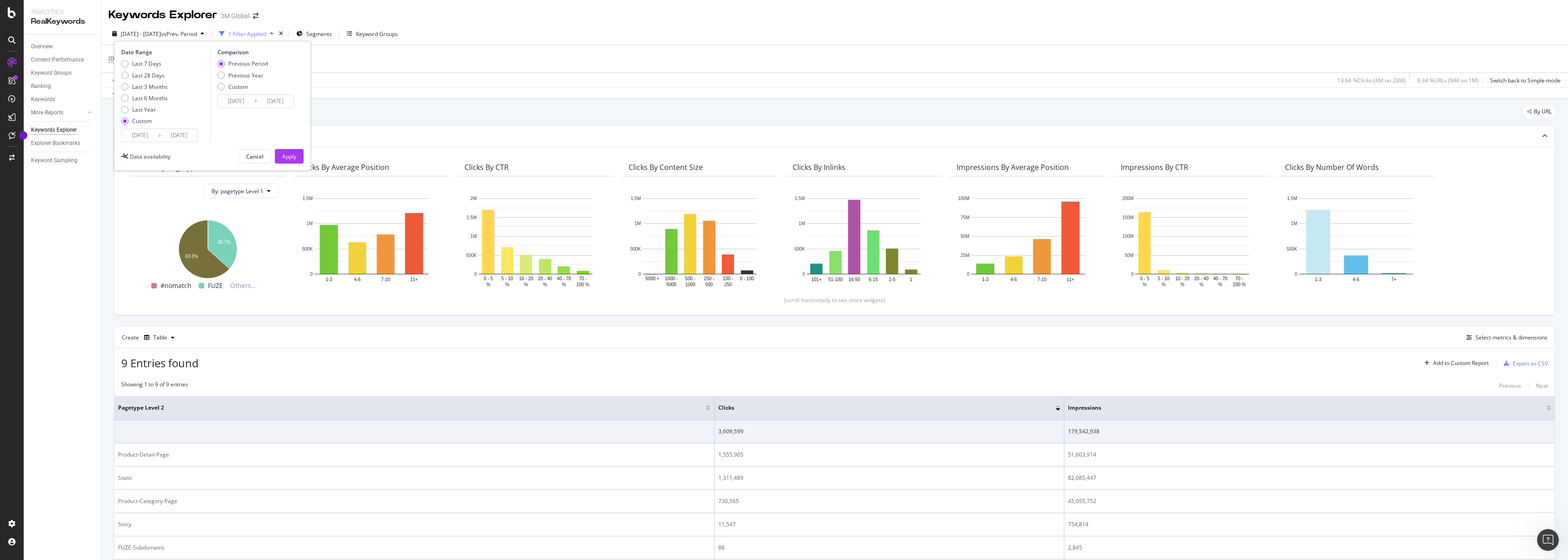
click at [186, 135] on input "2025/08/31" at bounding box center [178, 135] width 36 height 13
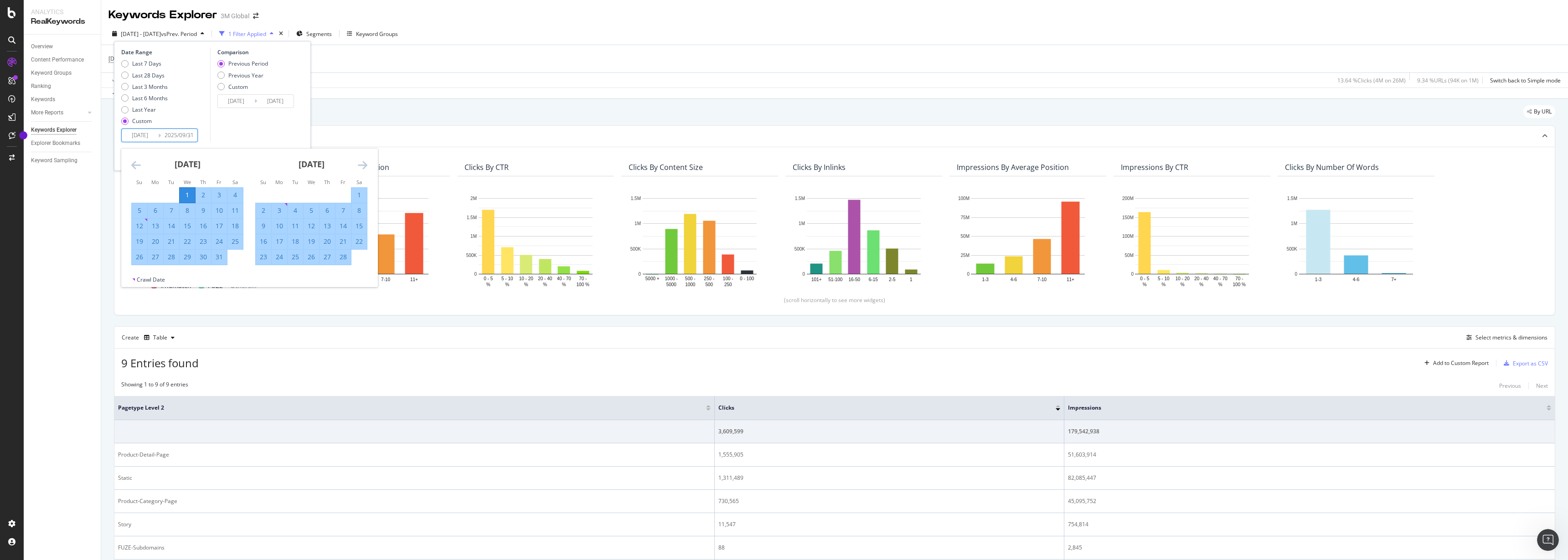
click at [363, 164] on icon "Move forward to switch to the next month." at bounding box center [362, 165] width 9 height 11
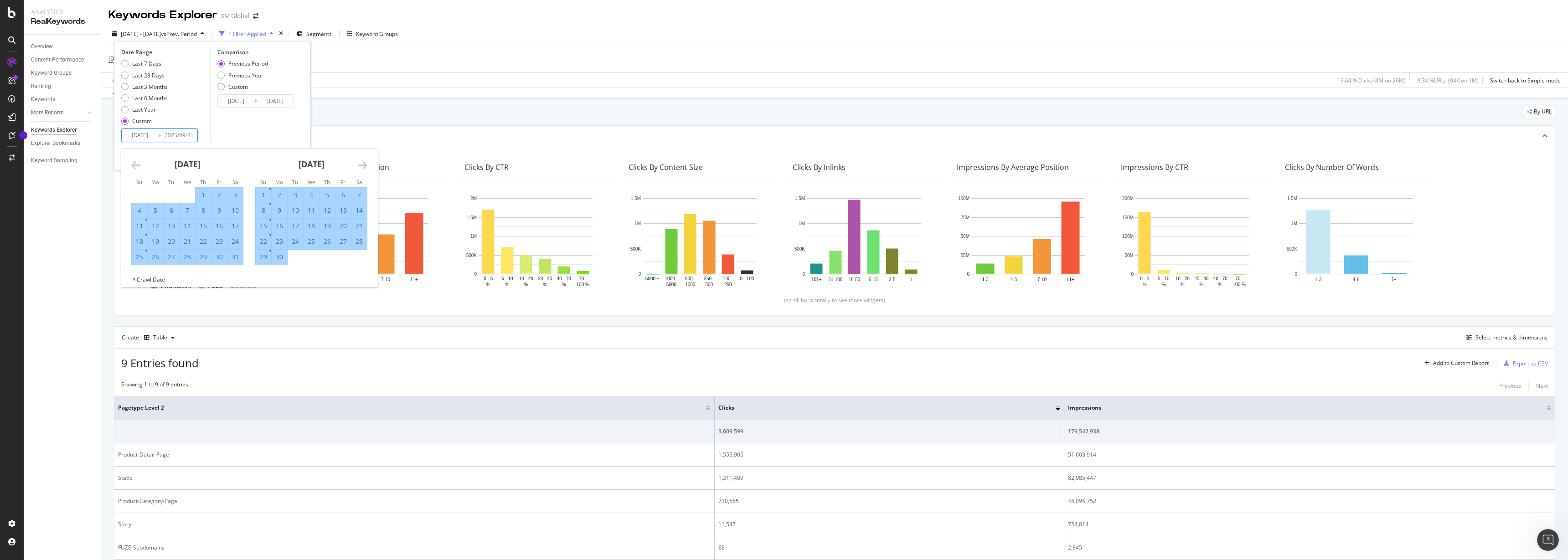
click at [363, 164] on icon "Move forward to switch to the next month." at bounding box center [362, 165] width 9 height 11
click at [194, 135] on input "2025/09/31" at bounding box center [178, 135] width 36 height 13
type input "2025/08/31"
type input "2024/04/02"
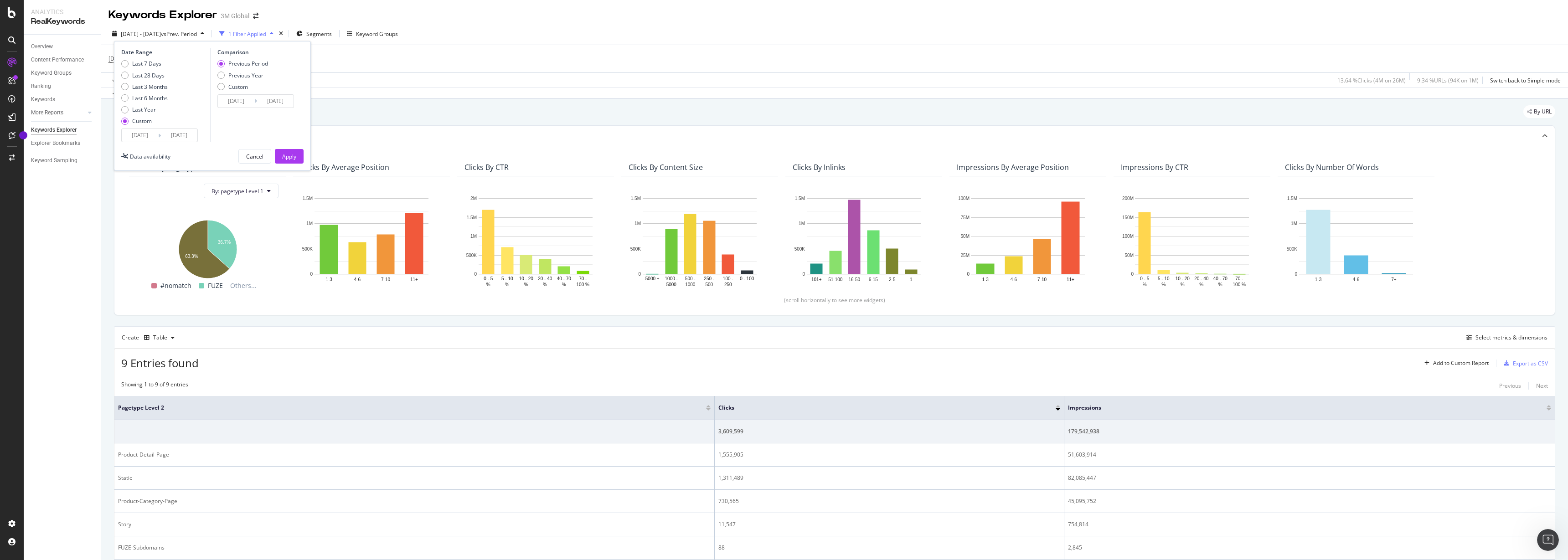
type input "2025/09/30"
click at [146, 137] on input "2025/01/01" at bounding box center [139, 135] width 36 height 13
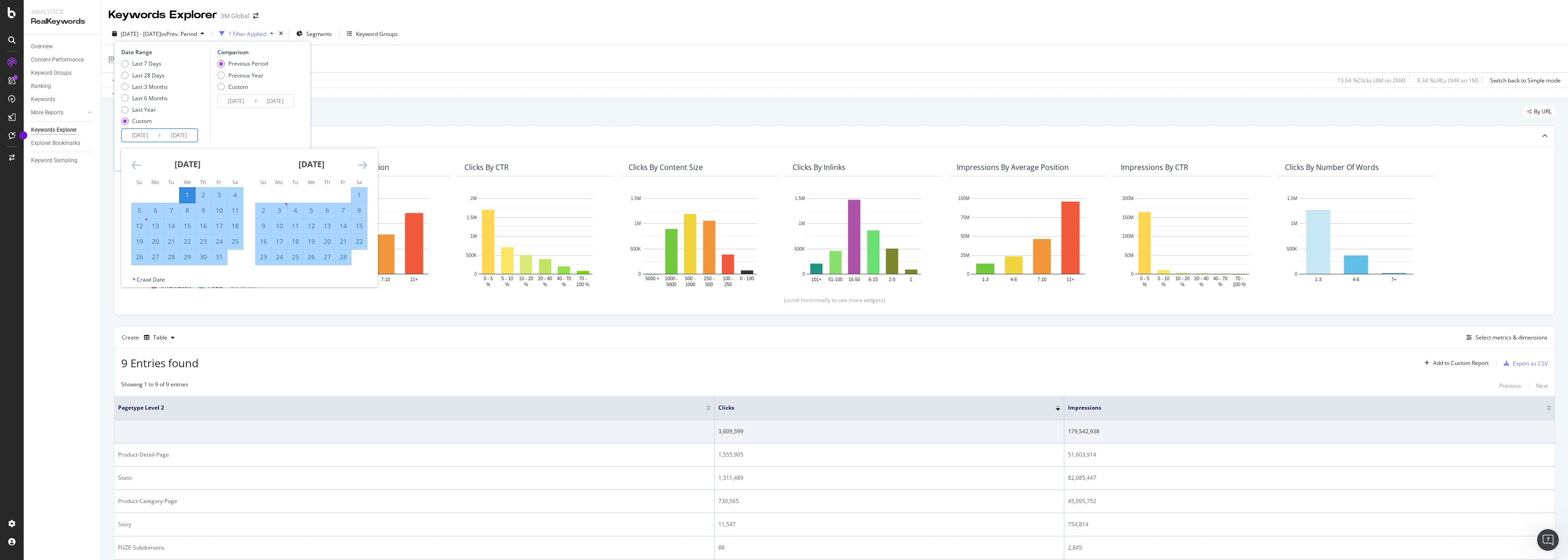
click at [180, 136] on input "2025/09/30" at bounding box center [178, 135] width 36 height 13
click at [365, 167] on icon "Move forward to switch to the next month." at bounding box center [362, 165] width 9 height 11
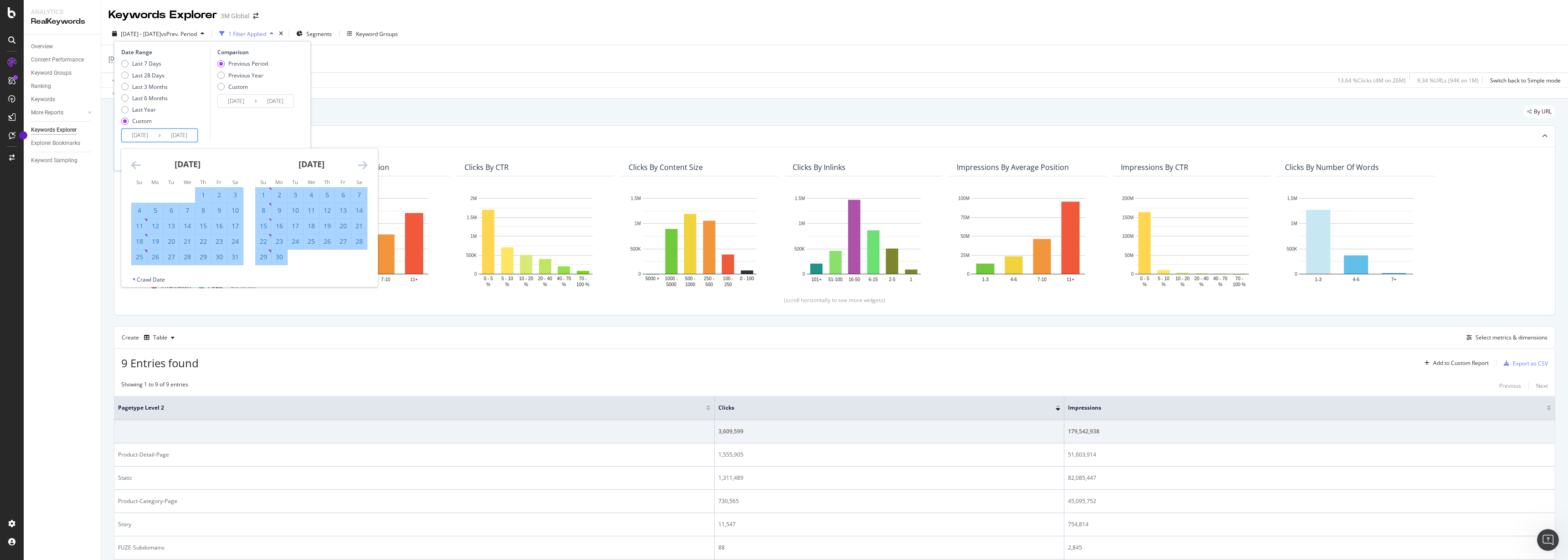
click at [365, 167] on icon "Move forward to switch to the next month." at bounding box center [362, 165] width 9 height 11
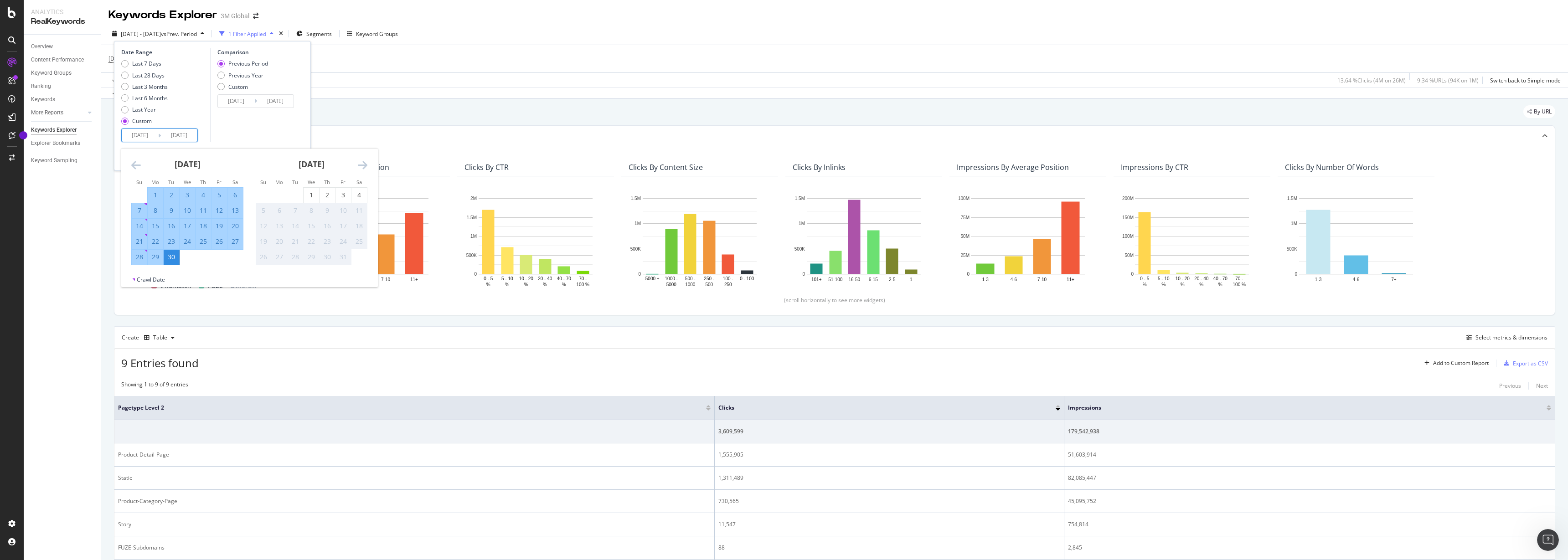
click at [244, 115] on div "Comparison Previous Period Previous Year Custom 2024/04/02 Navigate forward to …" at bounding box center [253, 95] width 87 height 94
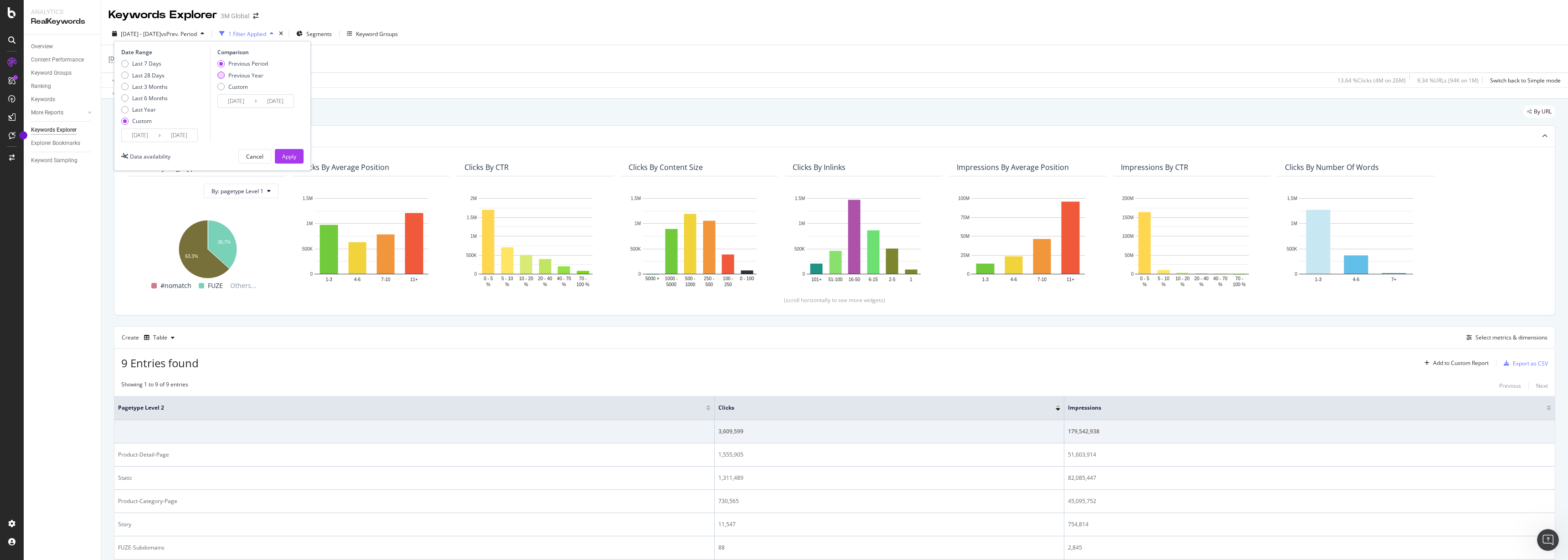
click at [249, 75] on div "Previous Year" at bounding box center [246, 76] width 35 height 8
type input "2024/01/03"
type input "2024/10/01"
click at [293, 157] on div "Apply" at bounding box center [289, 157] width 14 height 8
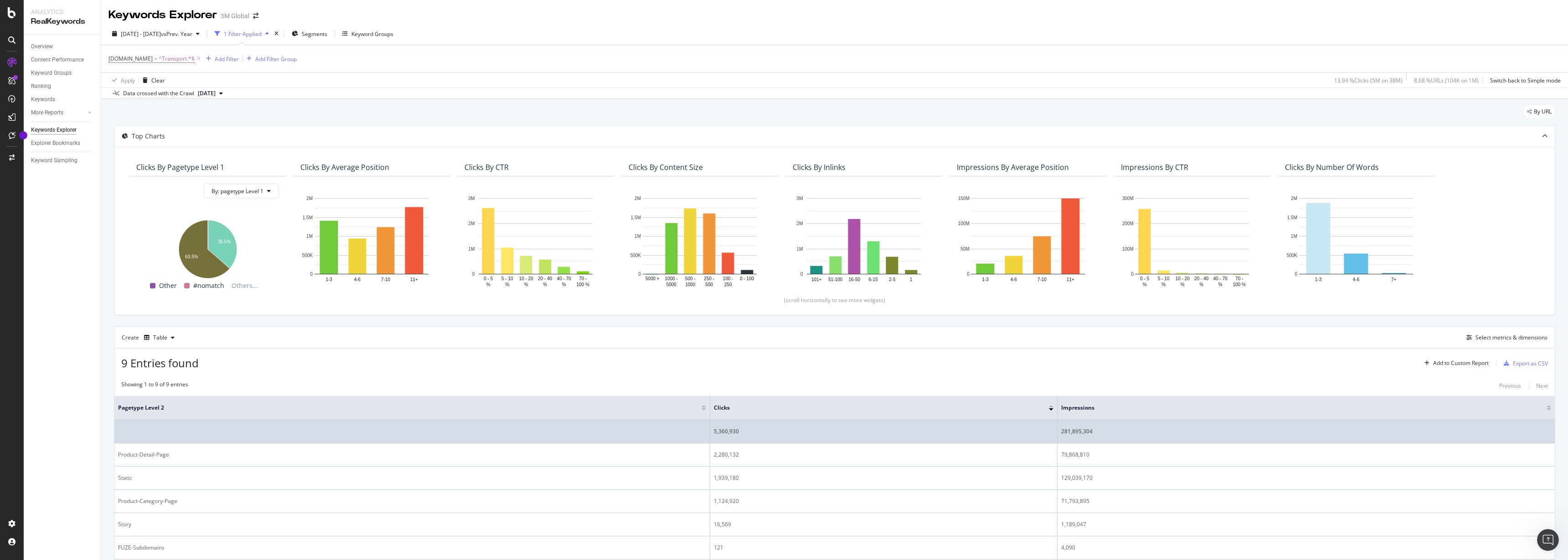
click at [730, 431] on div "5,360,930" at bounding box center [884, 431] width 340 height 8
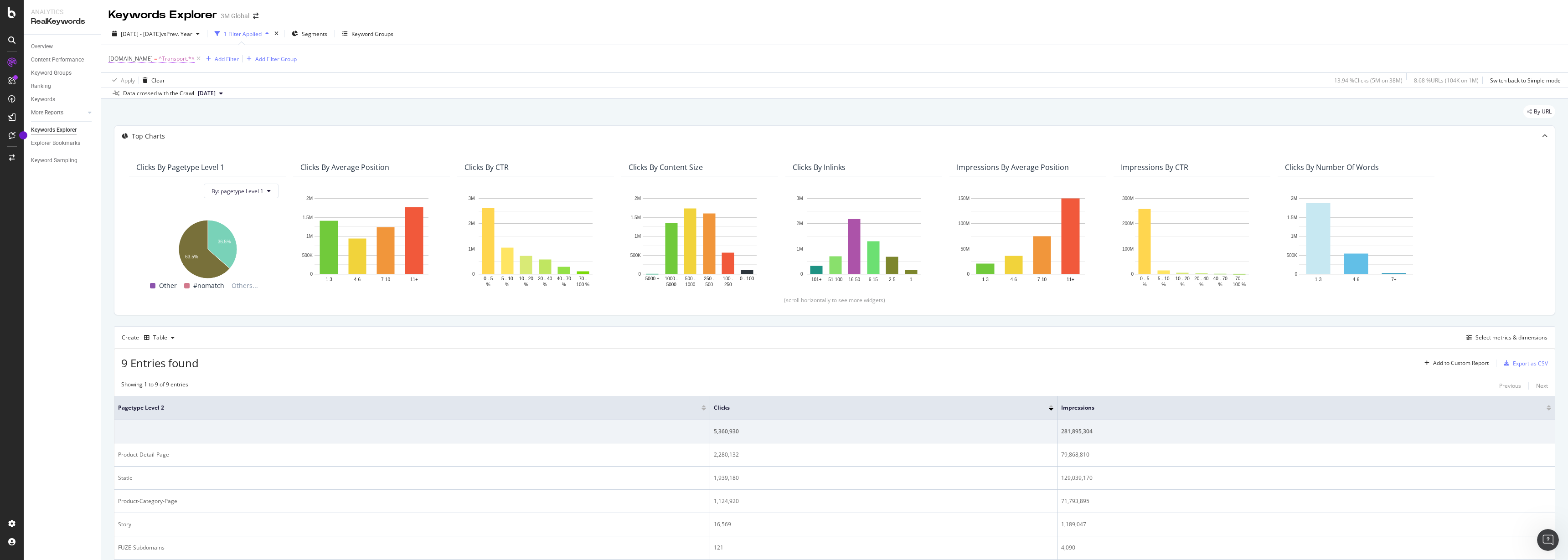
click at [185, 60] on span "^Transport.*$" at bounding box center [177, 58] width 36 height 13
click at [374, 58] on div "DCSext.Business = ^Transport.*$ Add Filter Add Filter Group" at bounding box center [834, 58] width 1452 height 27
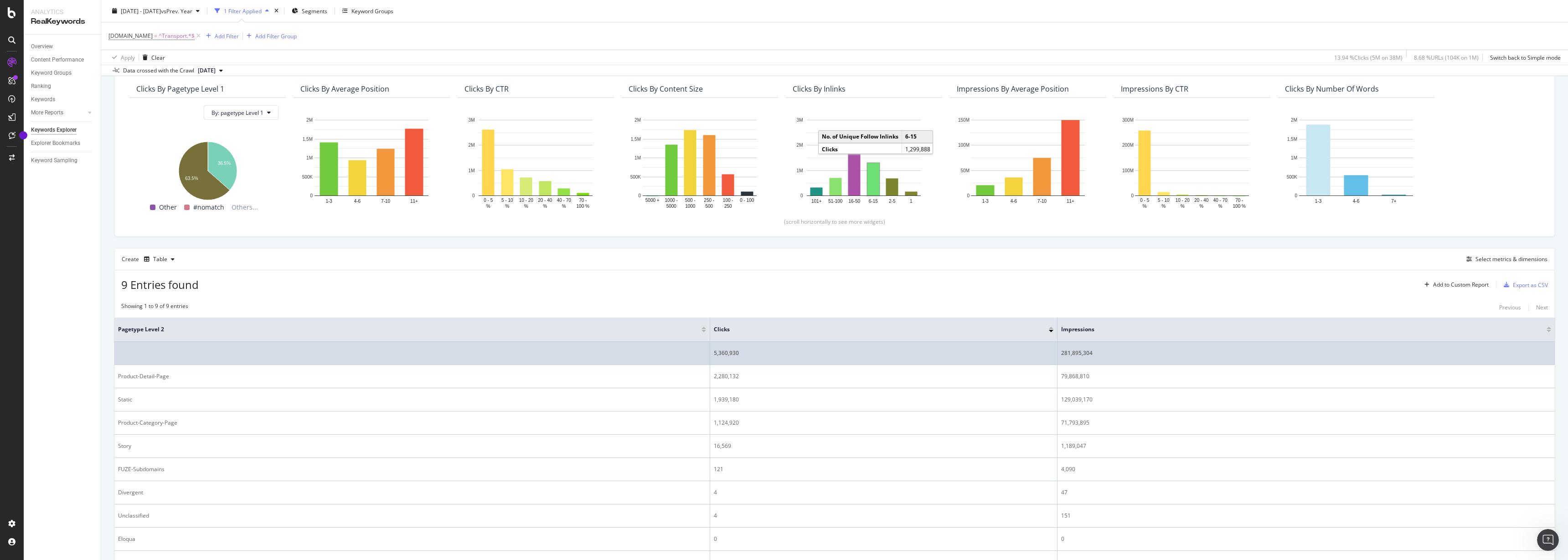
scroll to position [145, 0]
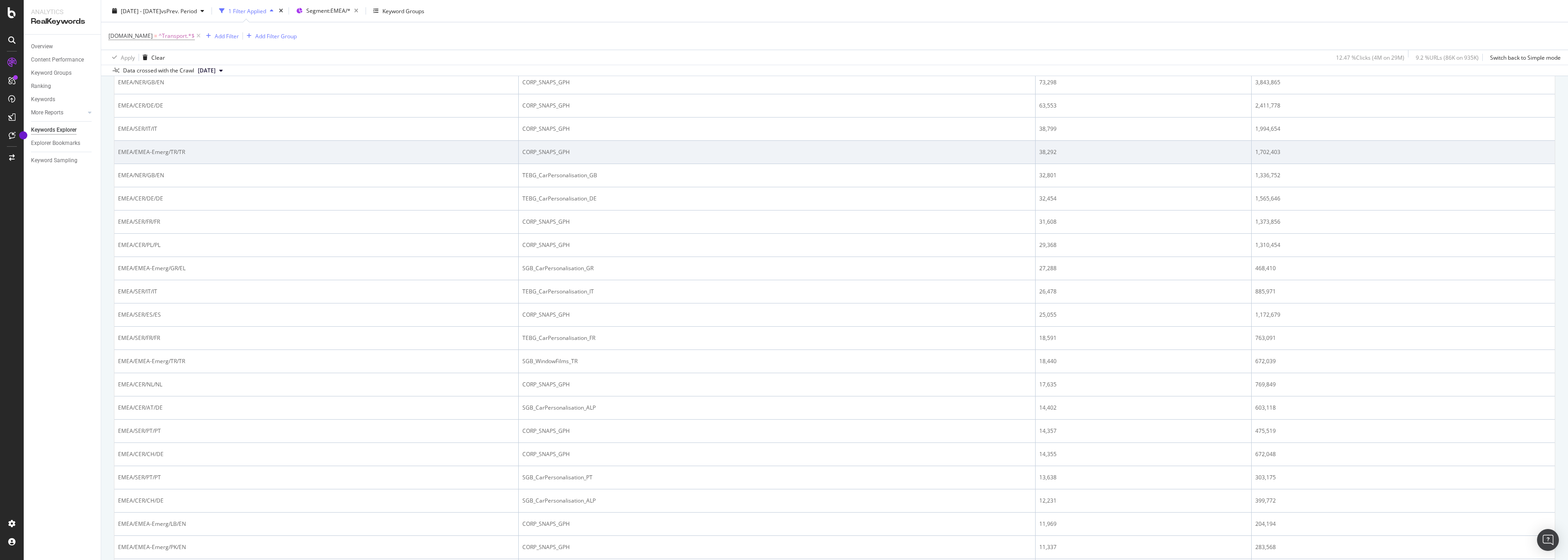
scroll to position [399, 0]
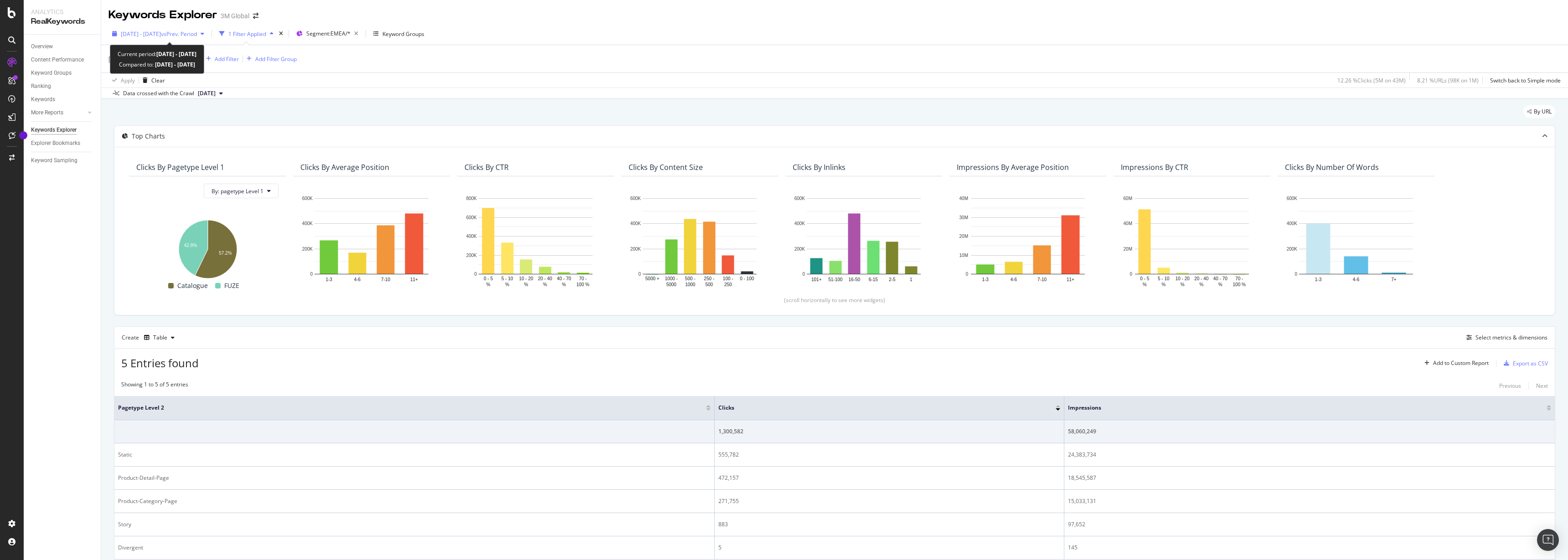
click at [197, 33] on span "vs Prev. Period" at bounding box center [178, 34] width 36 height 8
click at [137, 135] on input "2024/01/01" at bounding box center [139, 135] width 36 height 13
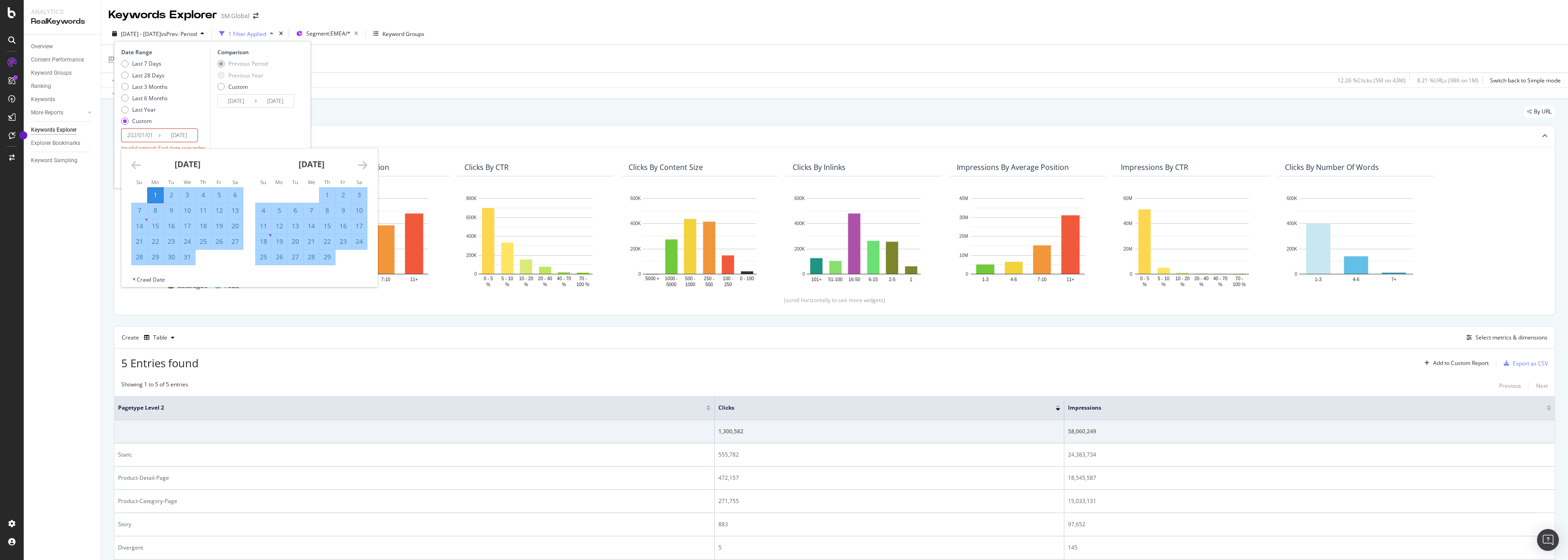
type input "2024/01/01"
type input "2025/01/01"
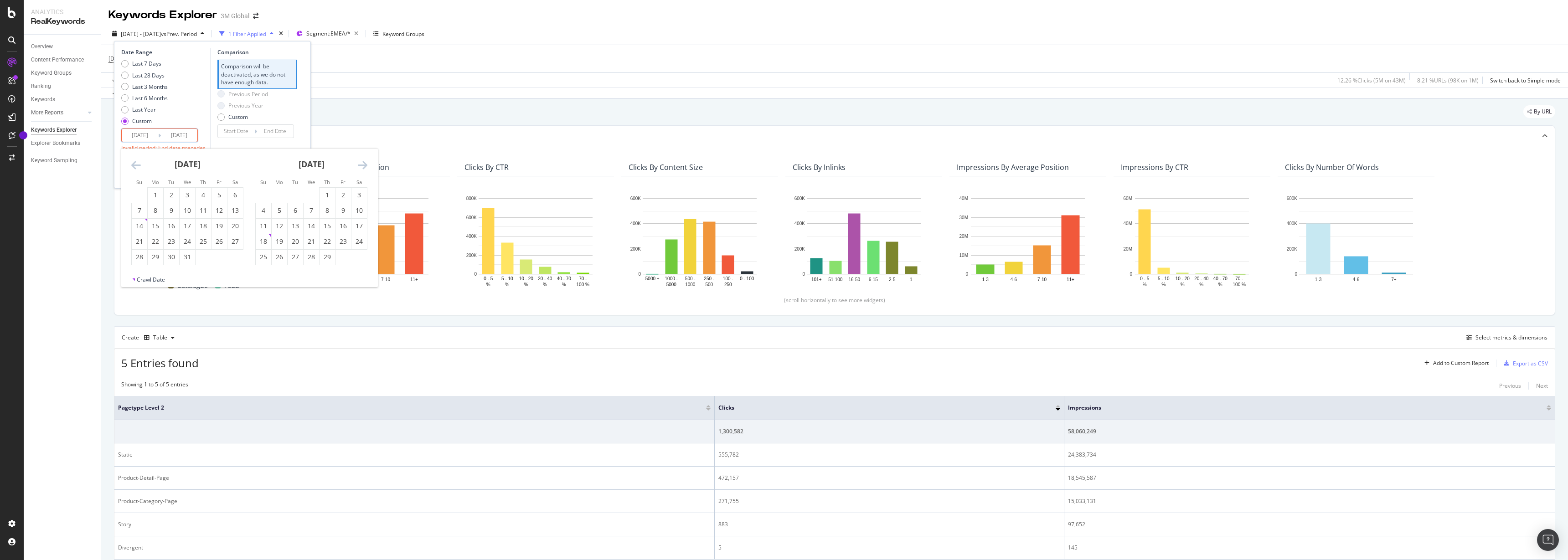
click at [177, 136] on input "2024/09/30" at bounding box center [178, 135] width 36 height 13
type input "2024/09/30"
type input "2024/04/02"
type input "2024/12/31"
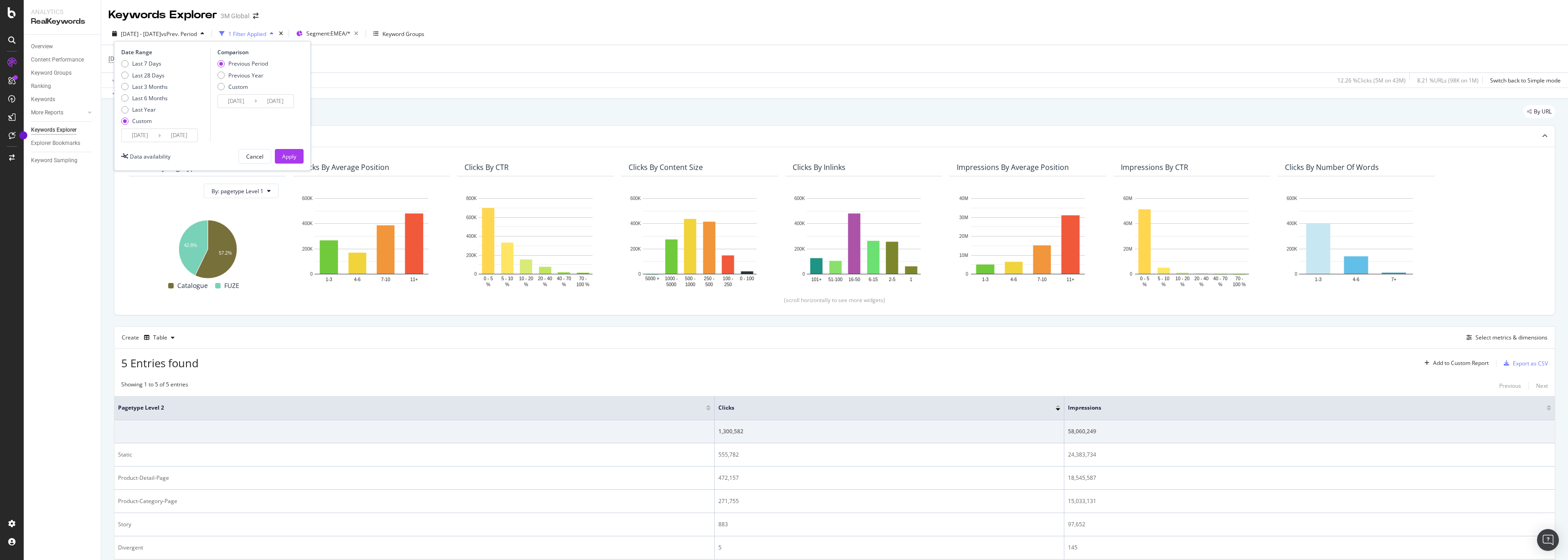
type input "2025/09/30"
click at [242, 133] on div "Comparison Previous Period Previous Year Custom 2024/04/02 Navigate forward to …" at bounding box center [253, 95] width 87 height 94
click at [222, 74] on div "Previous Year" at bounding box center [221, 75] width 7 height 7
type input "2024/01/03"
type input "2024/10/01"
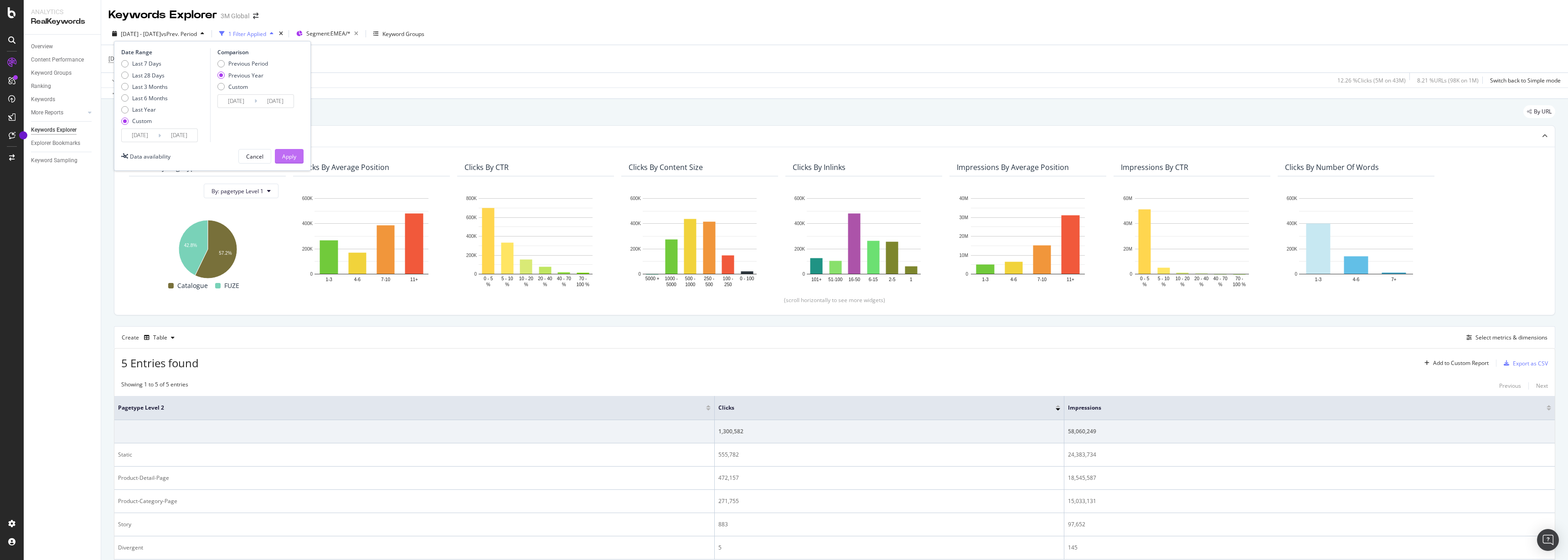
click at [282, 156] on div "Apply" at bounding box center [289, 157] width 14 height 8
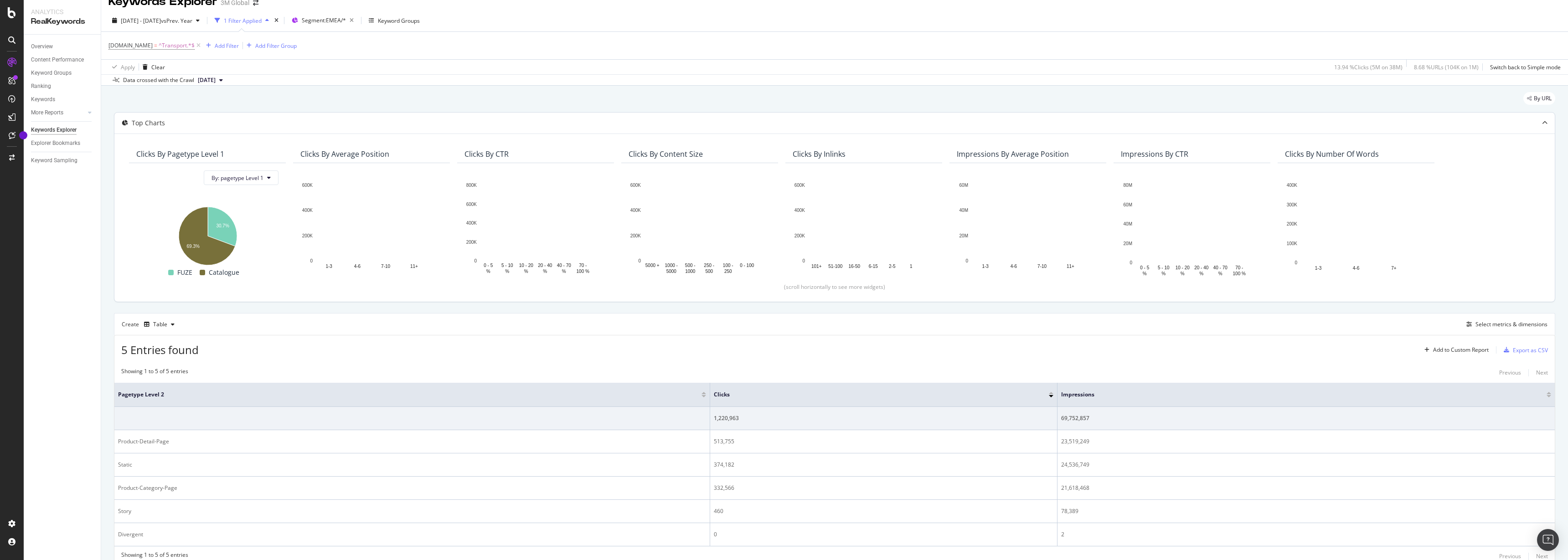
scroll to position [52, 0]
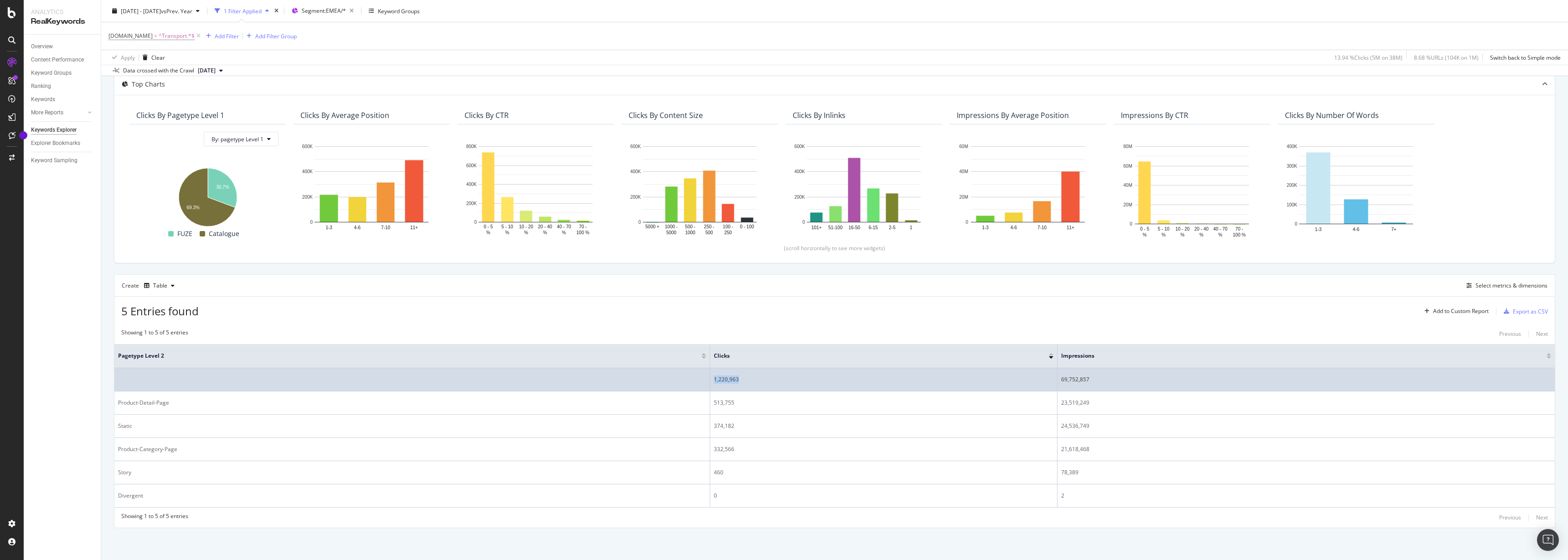
drag, startPoint x: 743, startPoint y: 380, endPoint x: 713, endPoint y: 381, distance: 30.0
click at [713, 381] on td "1,220,963" at bounding box center [883, 380] width 347 height 23
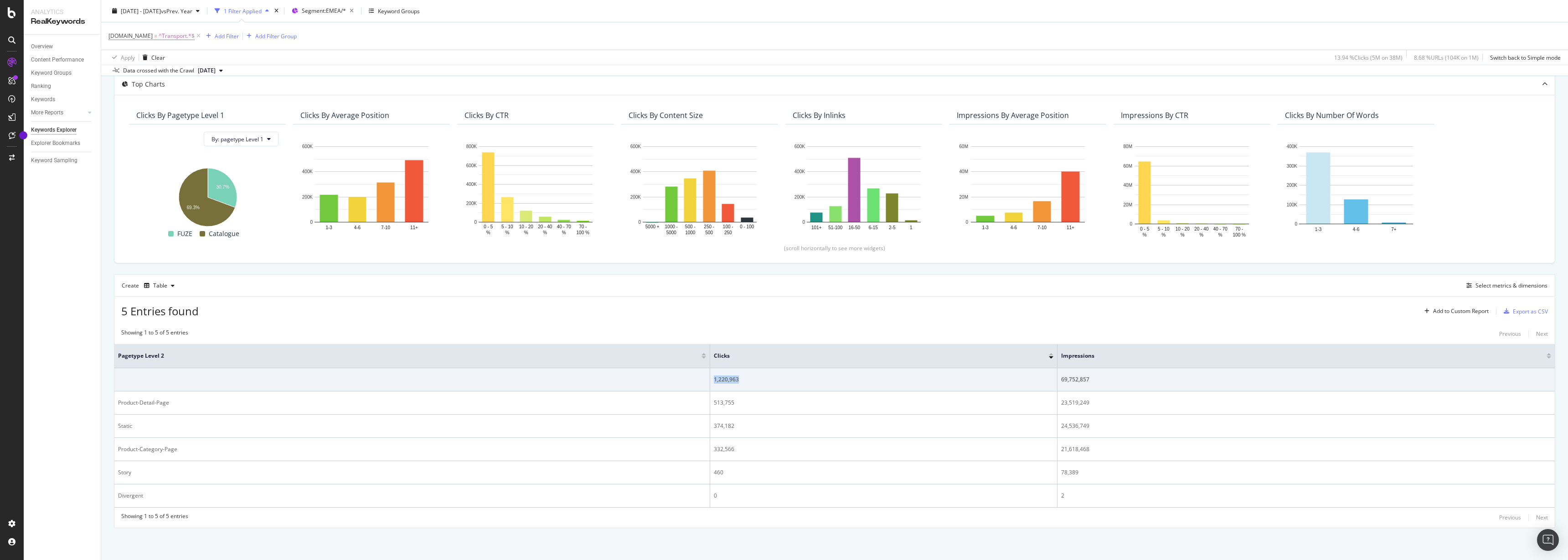
copy div "1,220,963"
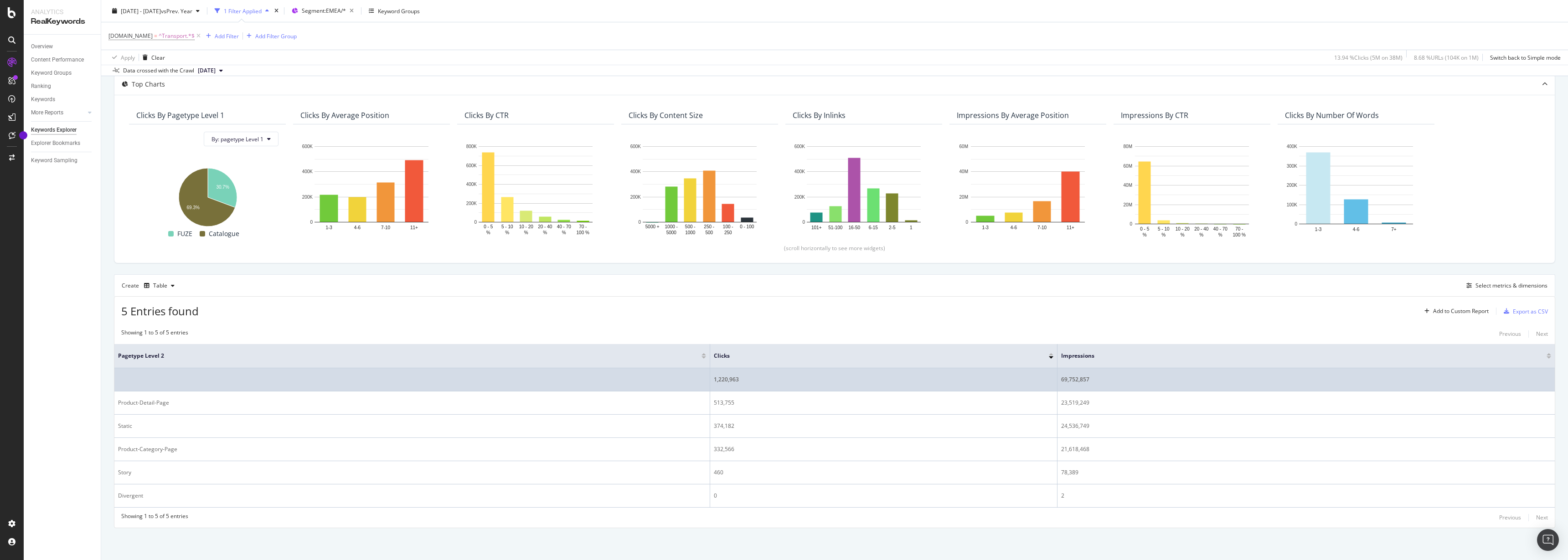
click at [1076, 382] on div "69,752,857" at bounding box center [1306, 380] width 490 height 8
click at [1075, 382] on div "69,752,857" at bounding box center [1306, 380] width 490 height 8
click at [1075, 379] on div "69,752,857" at bounding box center [1306, 380] width 490 height 8
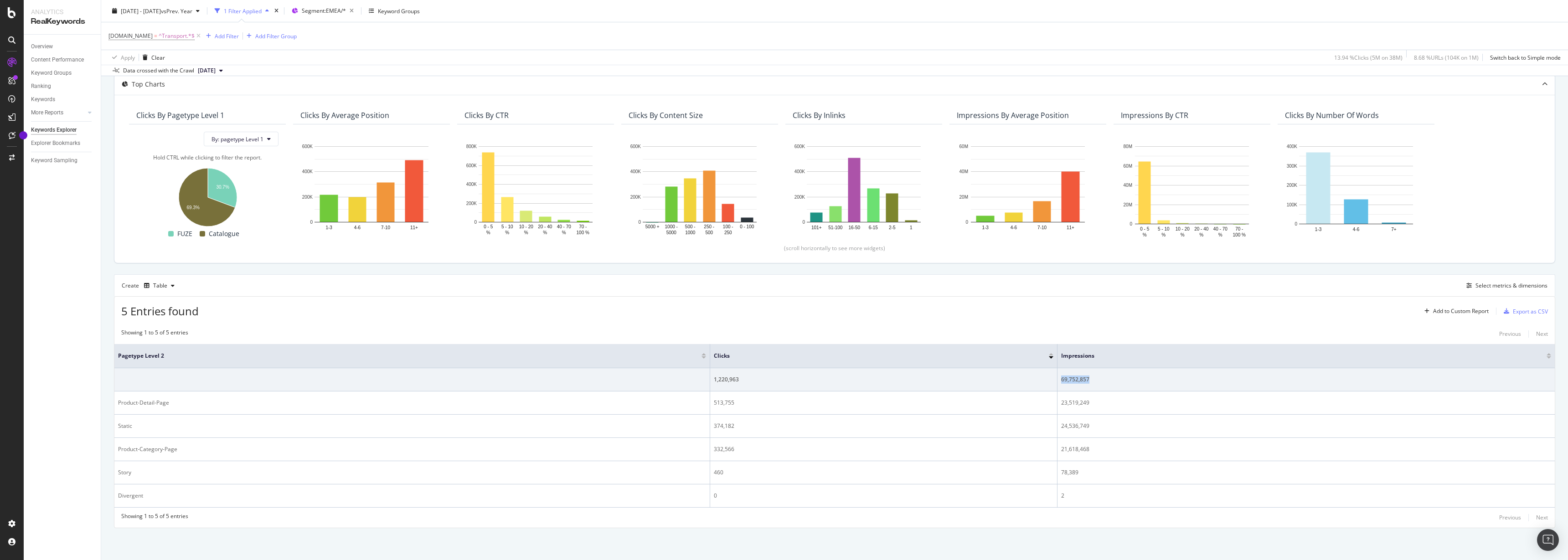
copy div "69,752,857"
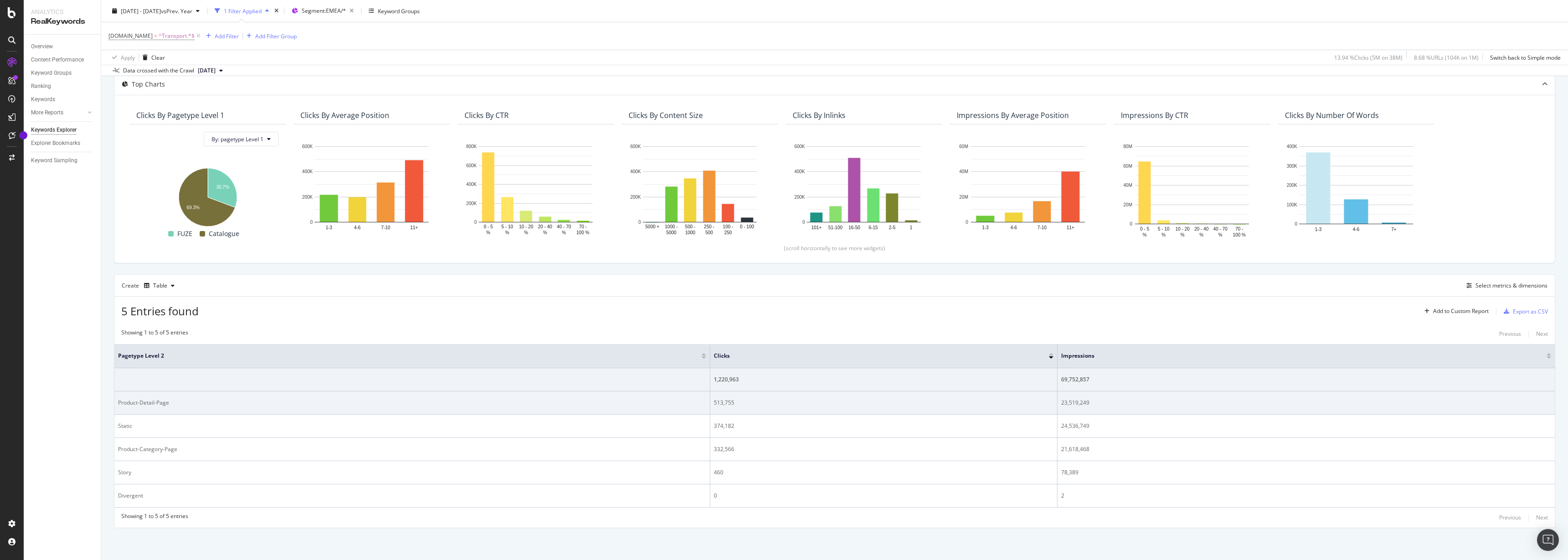
click at [724, 402] on div "513,755" at bounding box center [884, 403] width 340 height 8
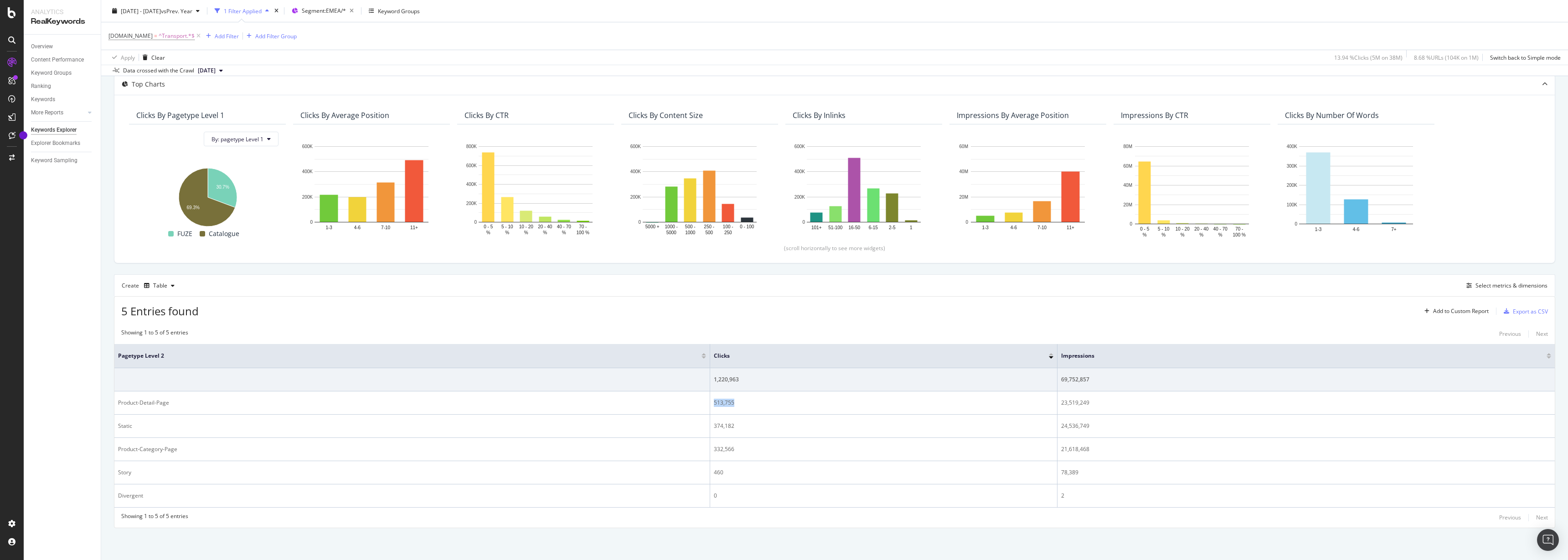
copy div "513,755"
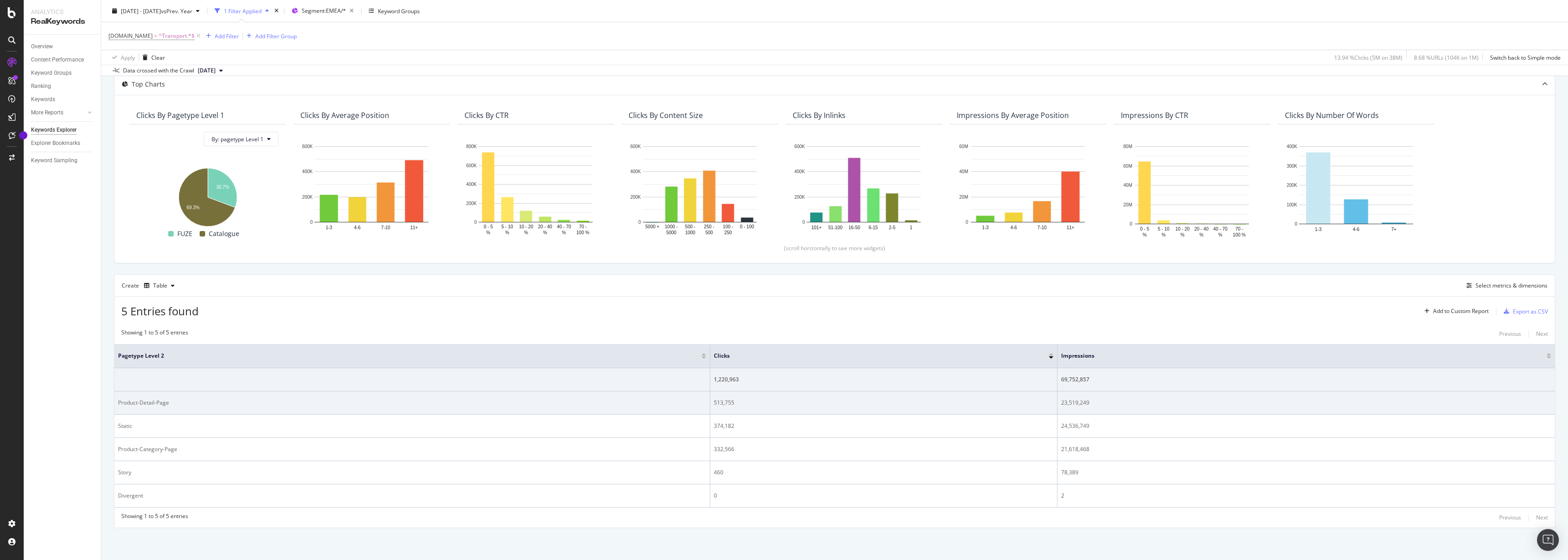
click at [1070, 399] on div "23,519,249" at bounding box center [1306, 403] width 490 height 8
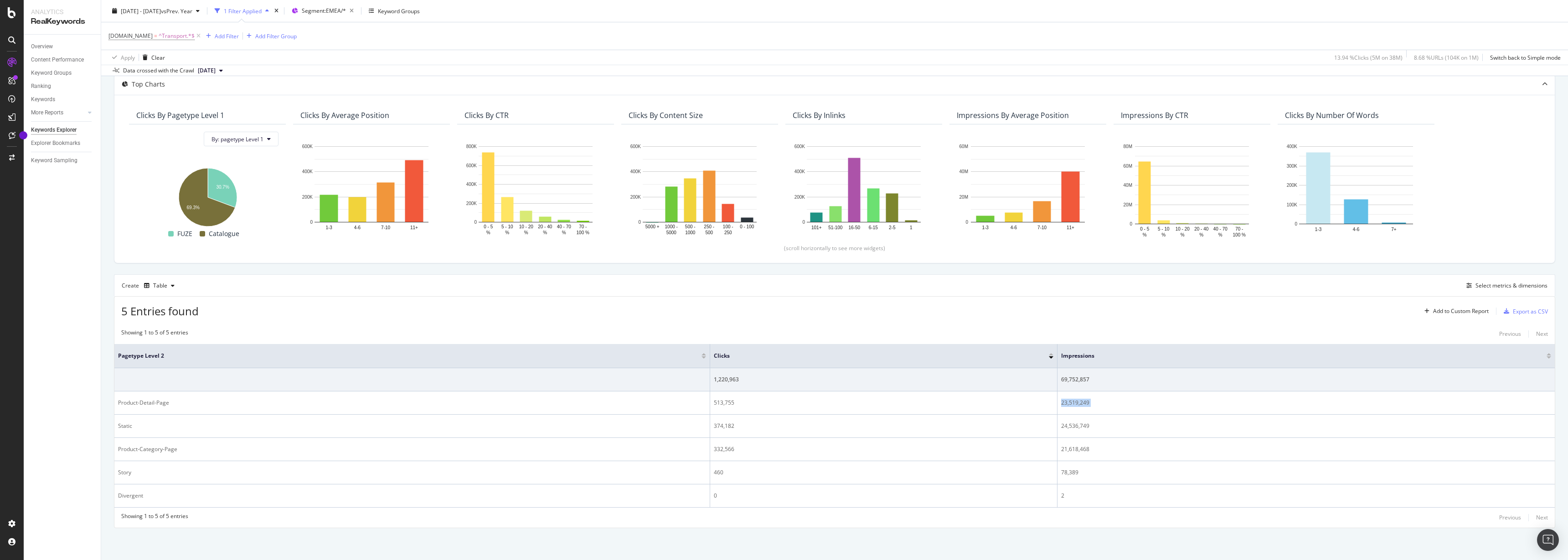
copy tbody "23,519,249"
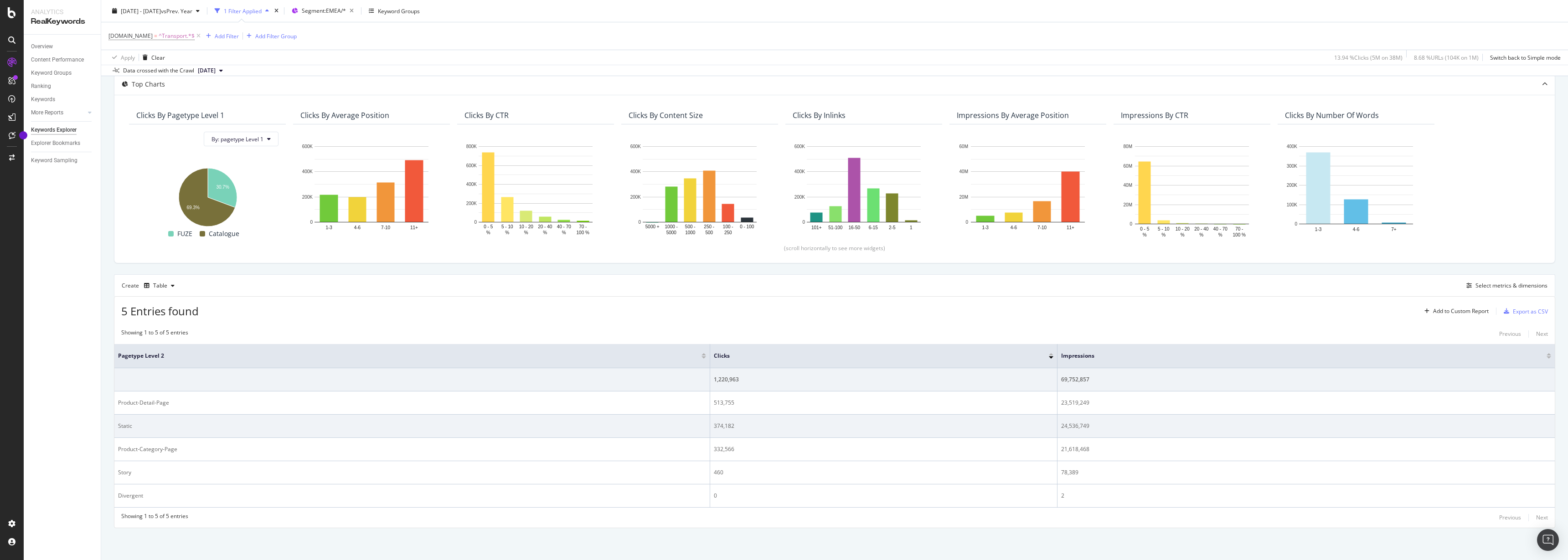
click at [721, 426] on div "374,182" at bounding box center [884, 426] width 340 height 8
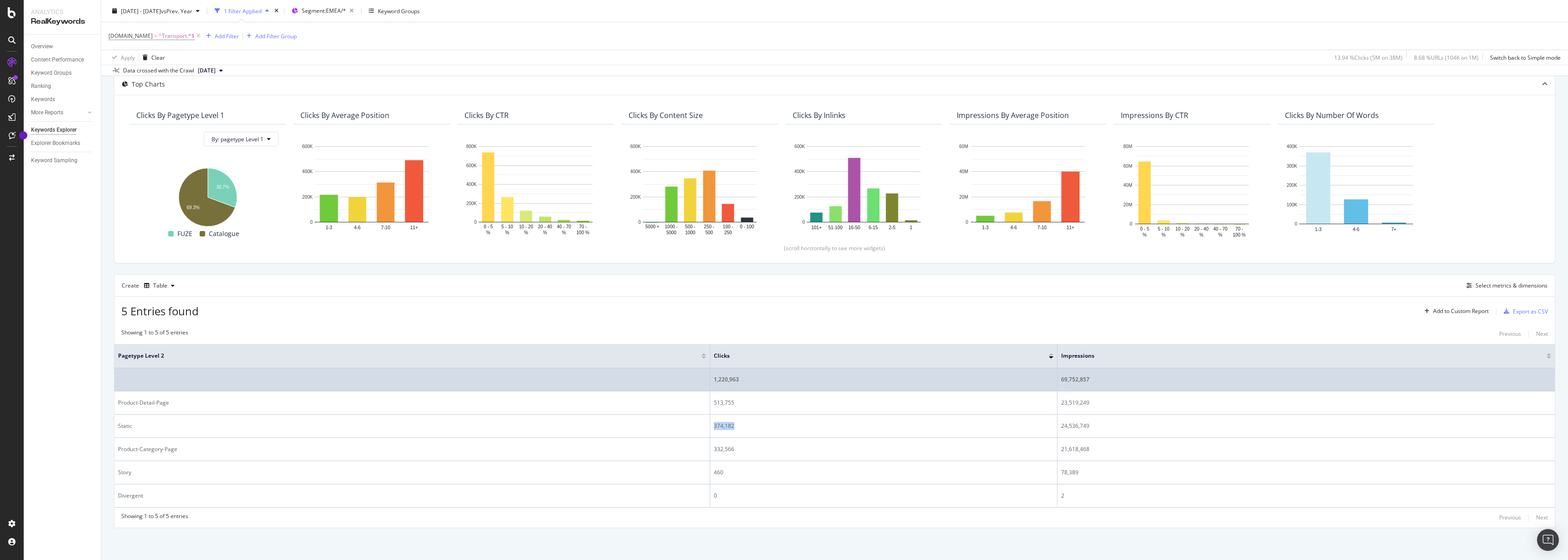
copy div "374,182"
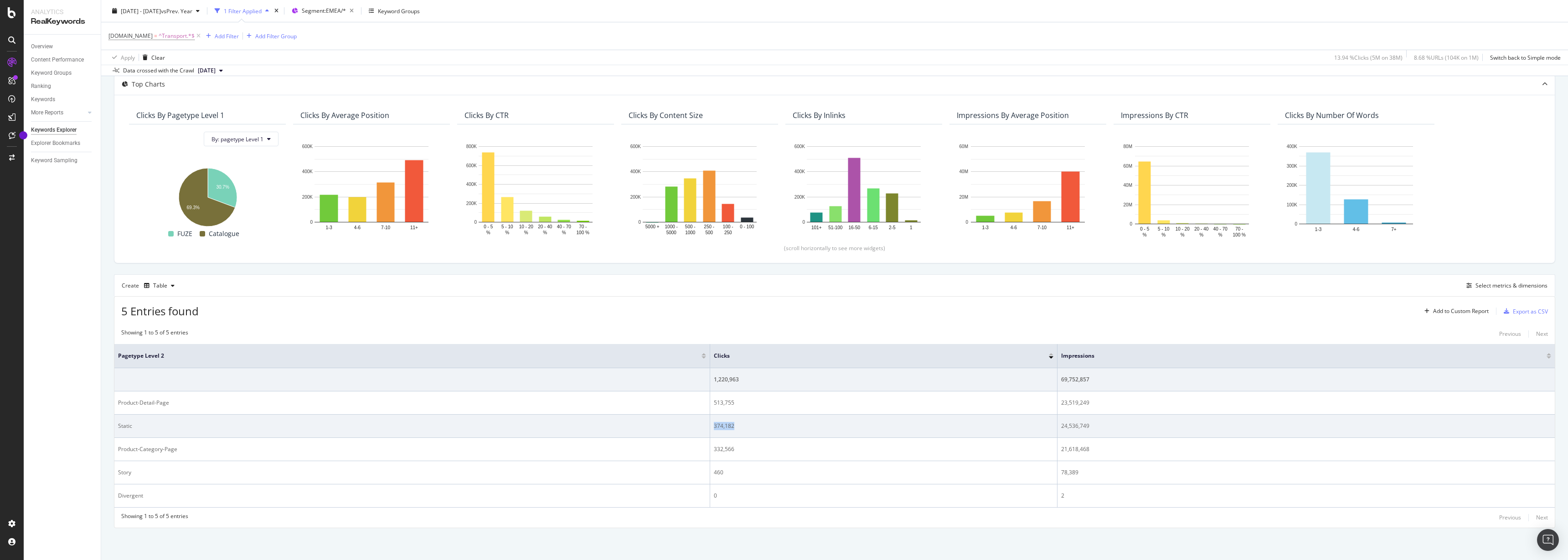
click at [1069, 426] on div "24,536,749" at bounding box center [1306, 426] width 490 height 8
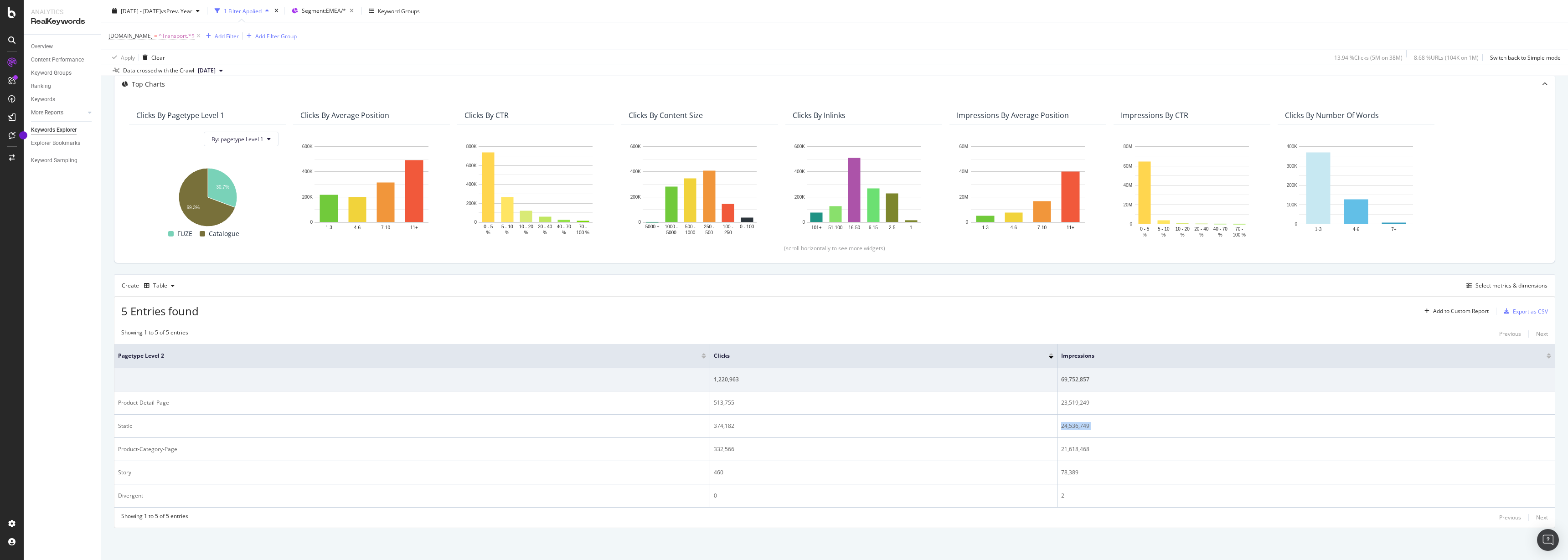
copy tbody "24,536,749"
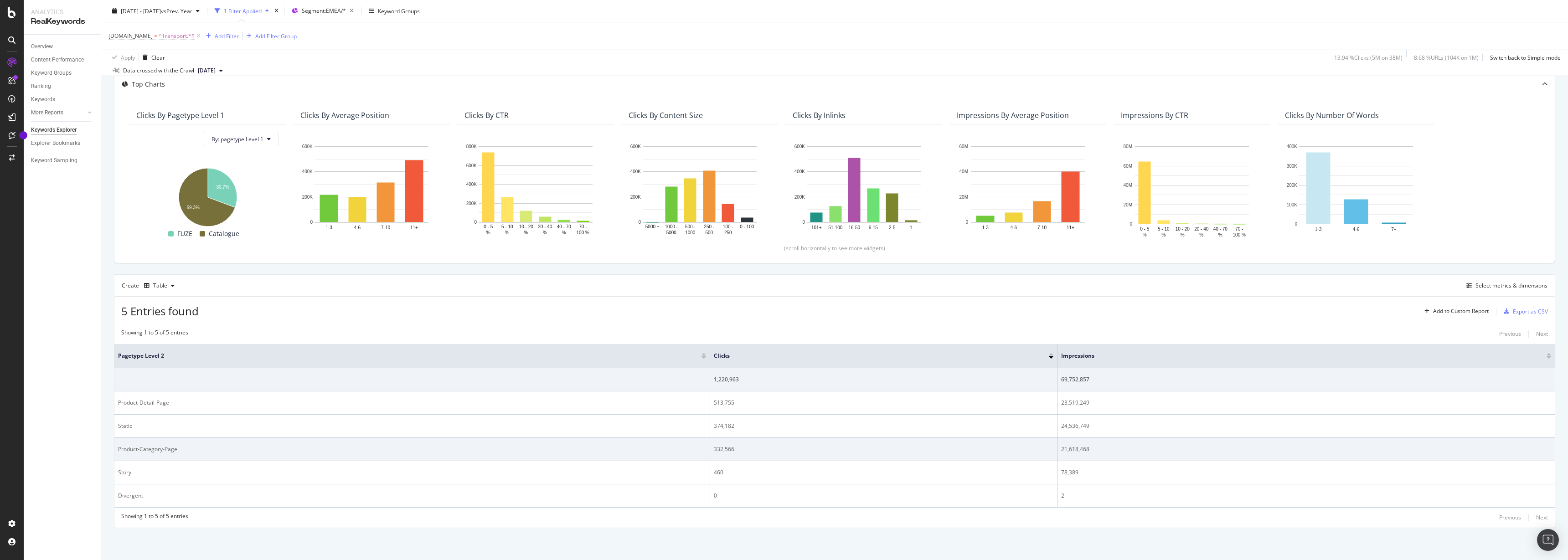
click at [724, 452] on div "332,566" at bounding box center [884, 449] width 340 height 8
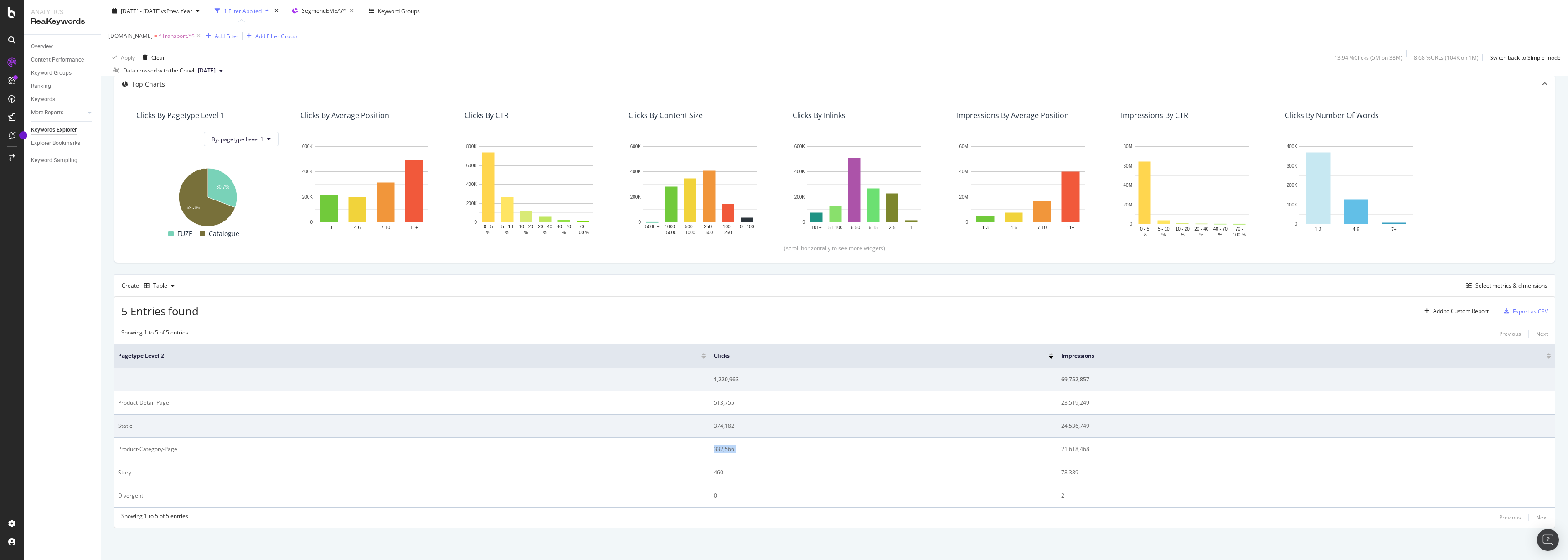
copy div "332,566"
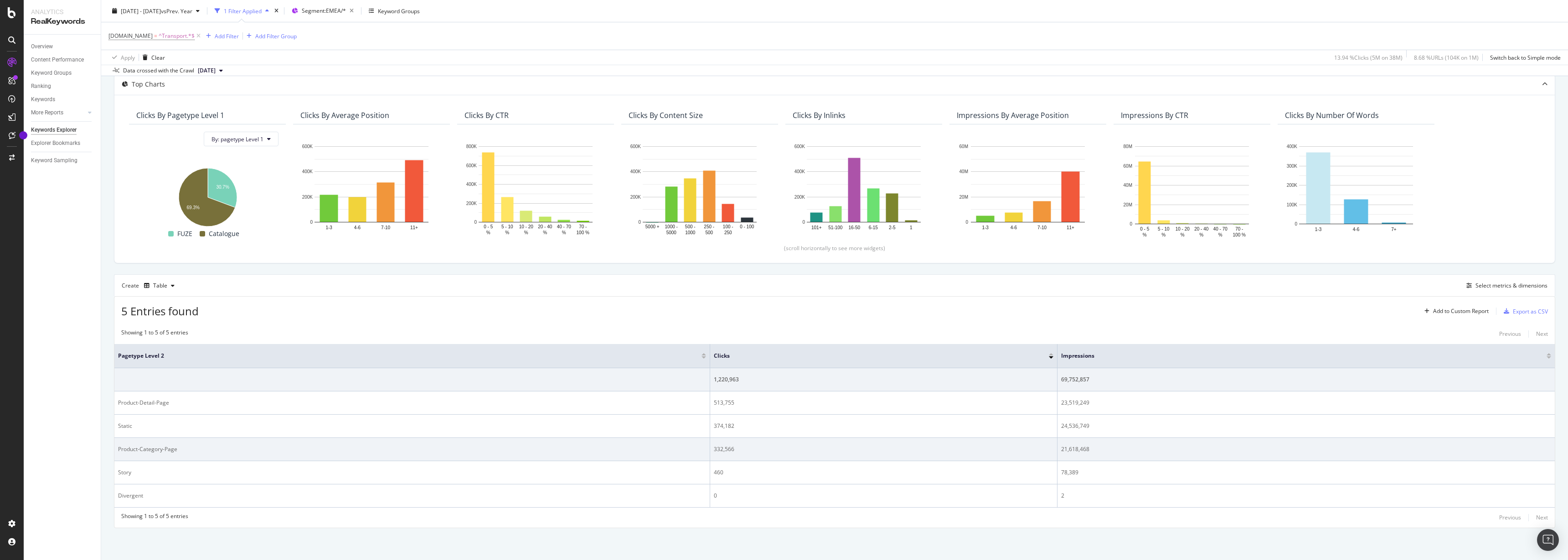
click at [1066, 447] on div "21,618,468" at bounding box center [1306, 449] width 490 height 8
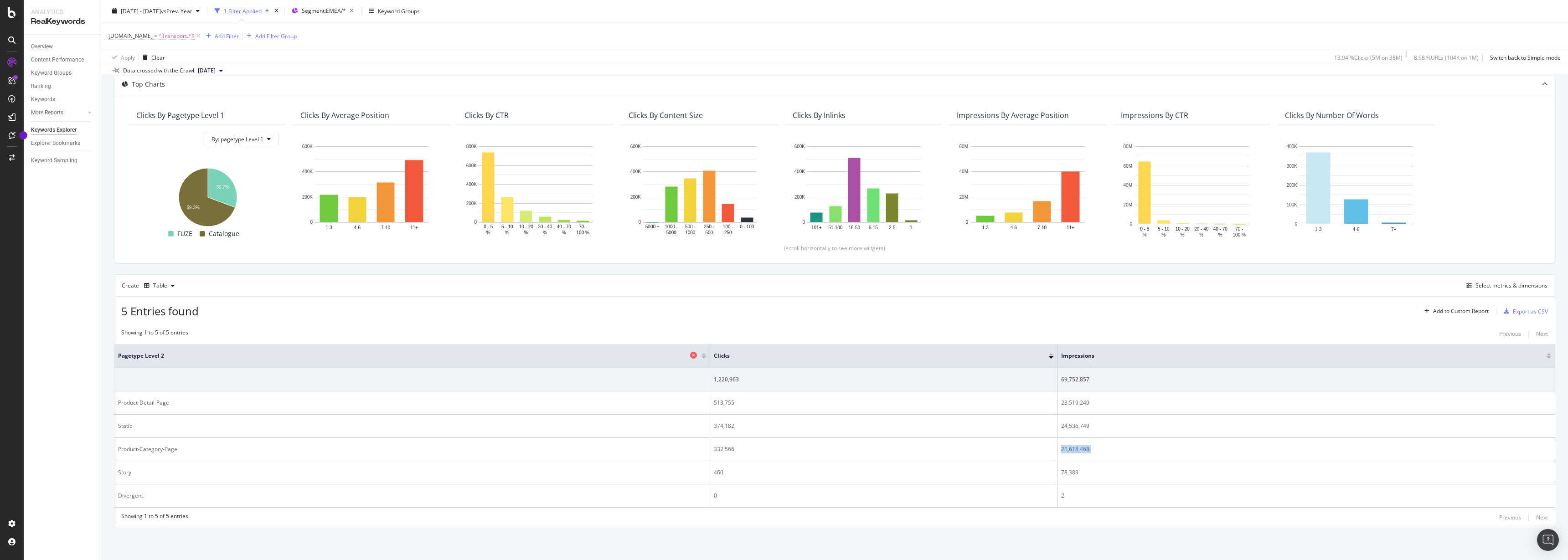
copy tbody "21,618,468"
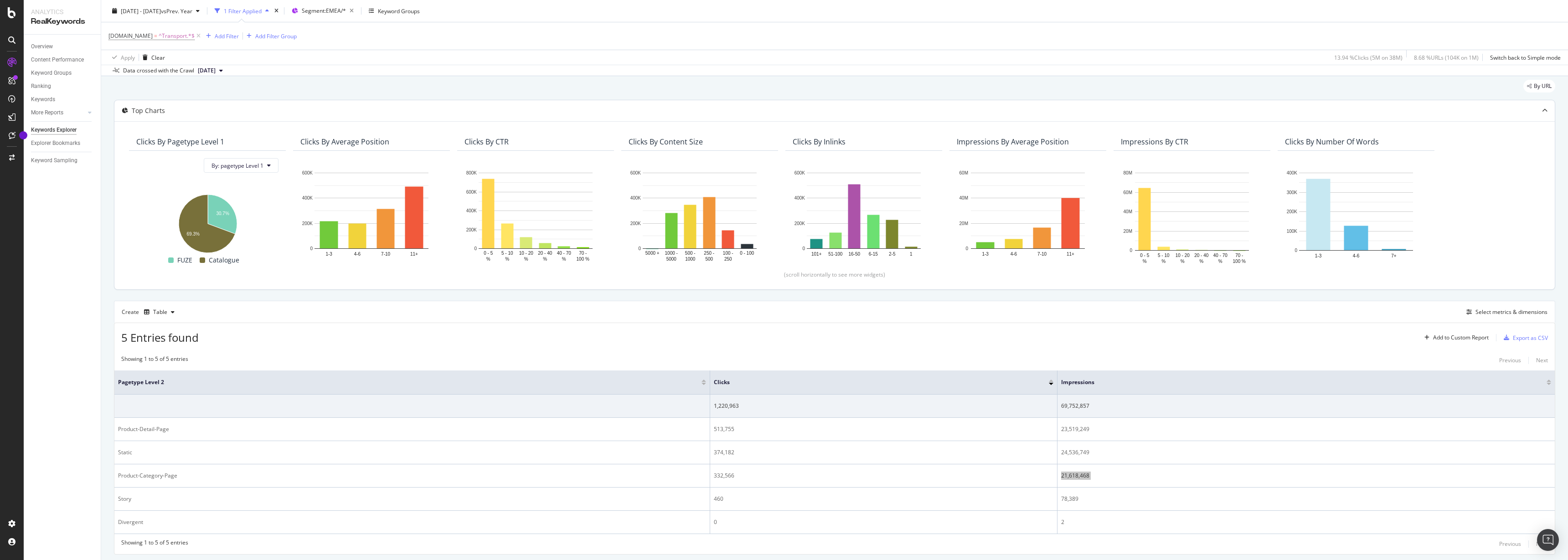
scroll to position [0, 0]
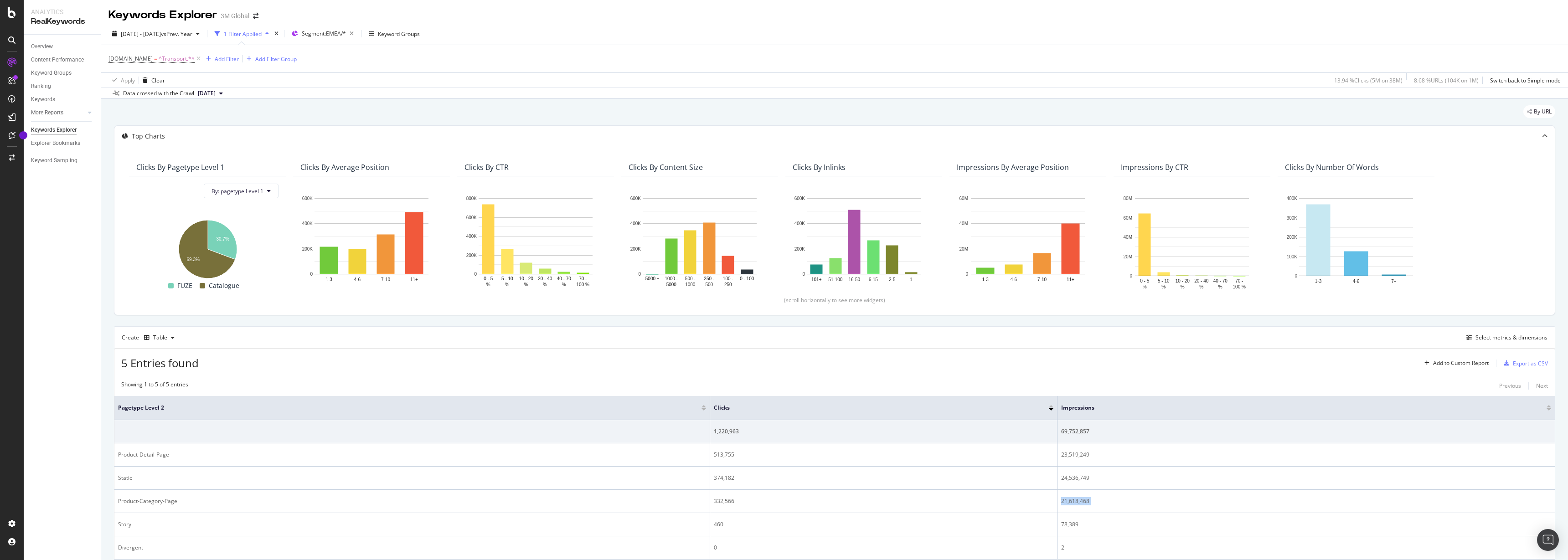
click at [226, 94] on button "2025 Sep. 28th" at bounding box center [210, 94] width 33 height 11
click at [487, 308] on div "Clicks By pagetype Level 1 By: pagetype Level 1 Hold CTRL while clicking to fil…" at bounding box center [834, 230] width 1440 height 168
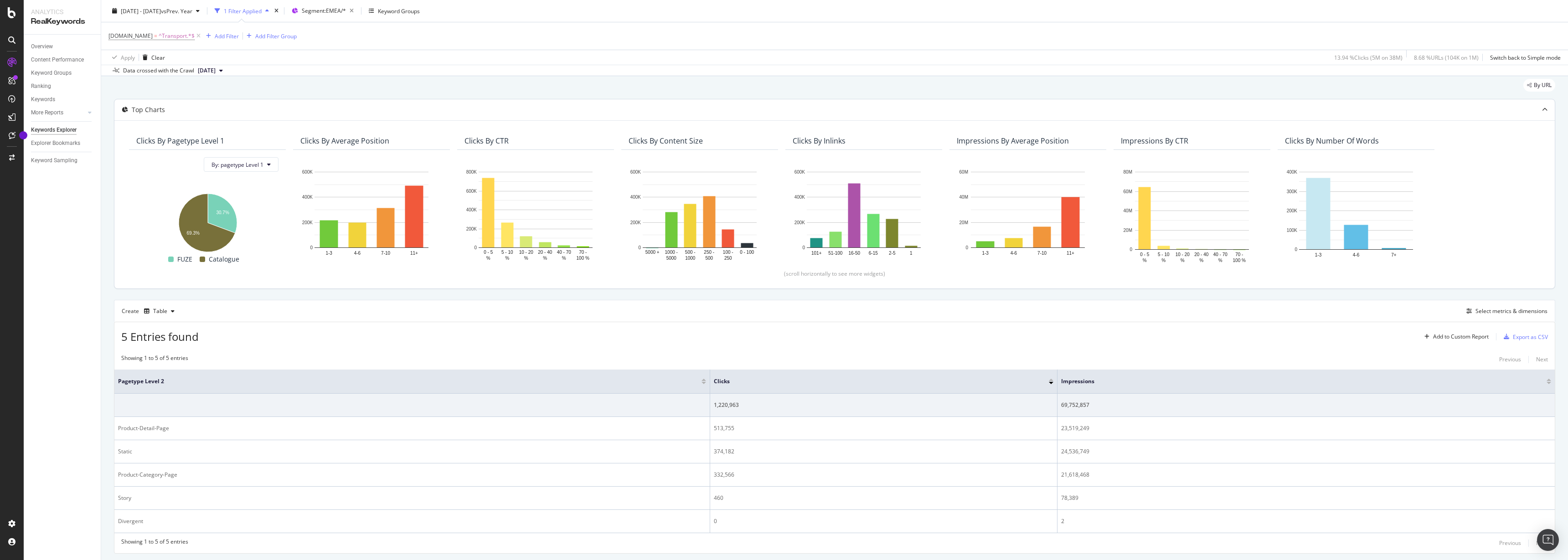
scroll to position [52, 0]
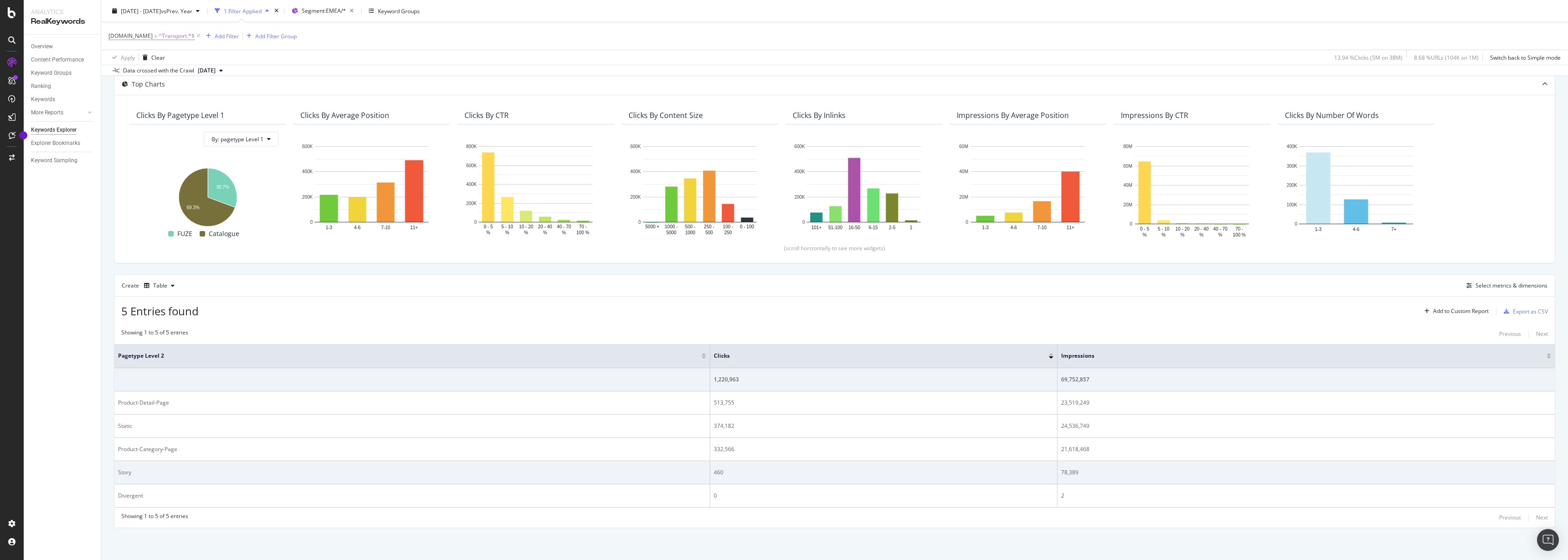
click at [717, 474] on div "460" at bounding box center [884, 472] width 340 height 8
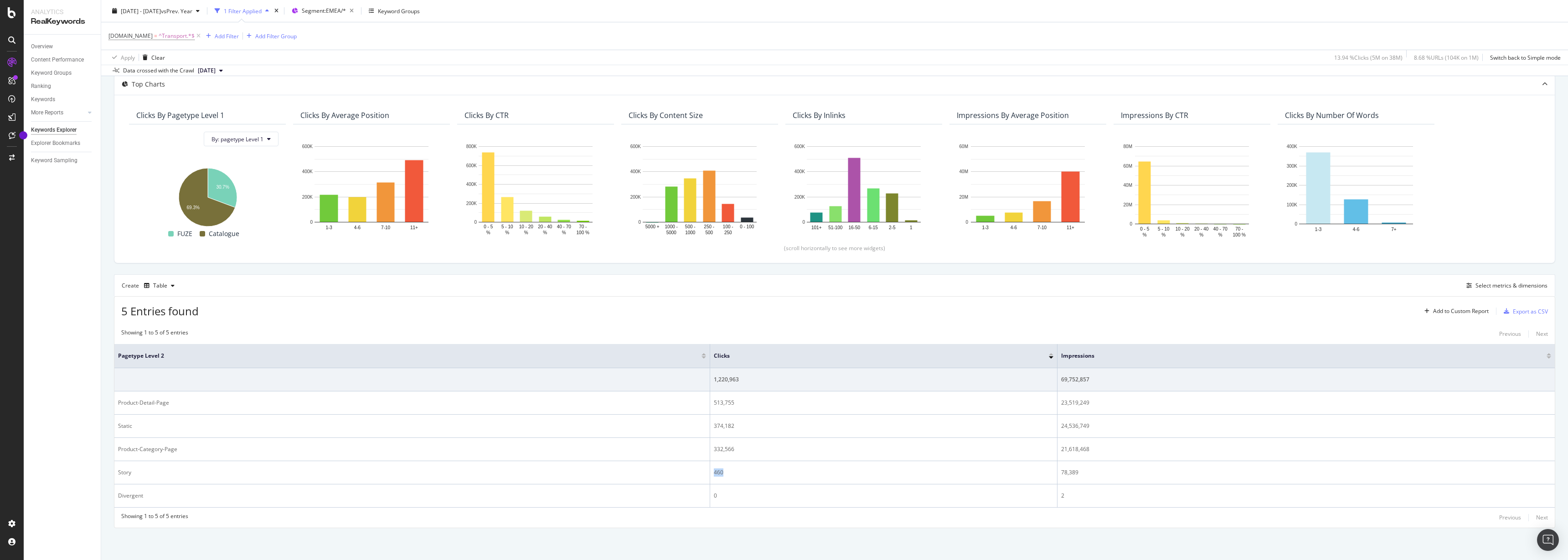
copy div "460"
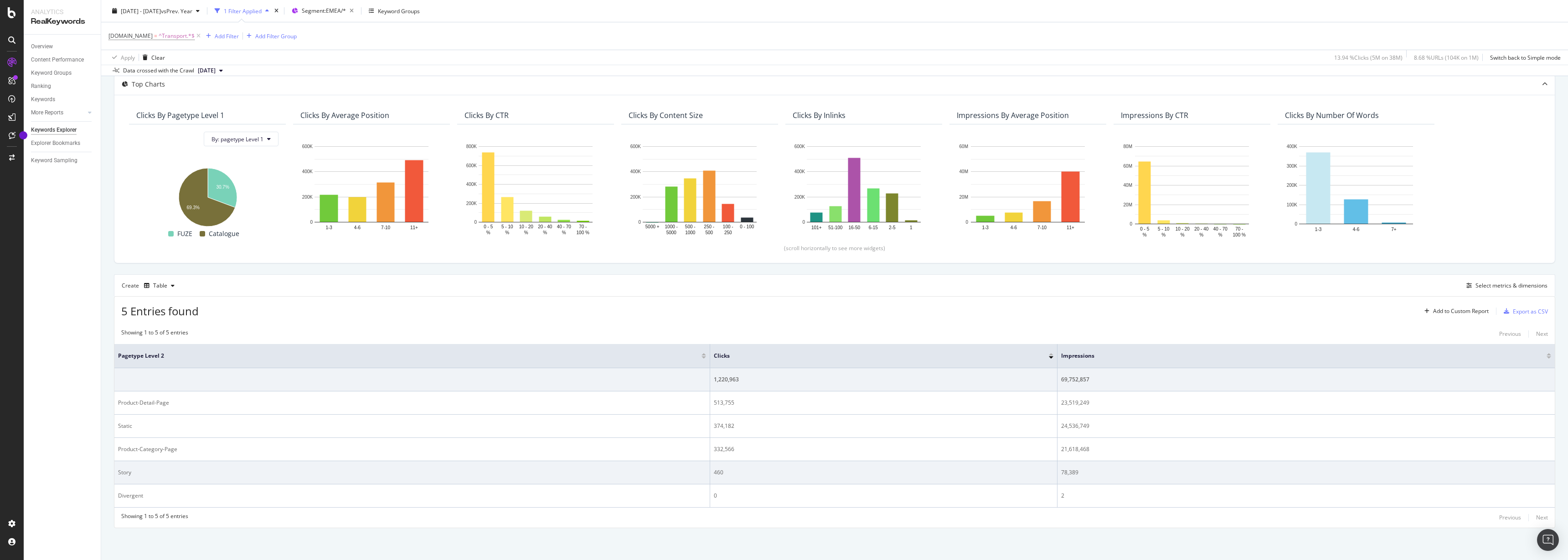
click at [1065, 468] on div "78,389" at bounding box center [1306, 472] width 490 height 8
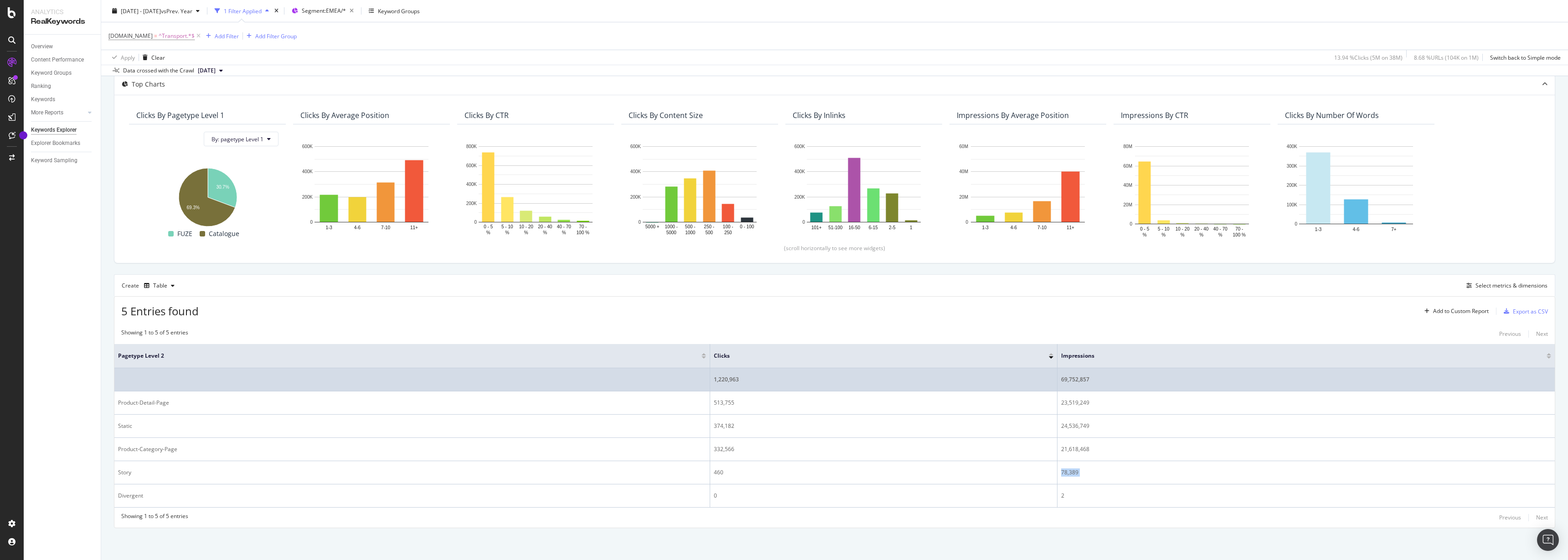
copy tbody "78,389"
